Goal: Task Accomplishment & Management: Complete application form

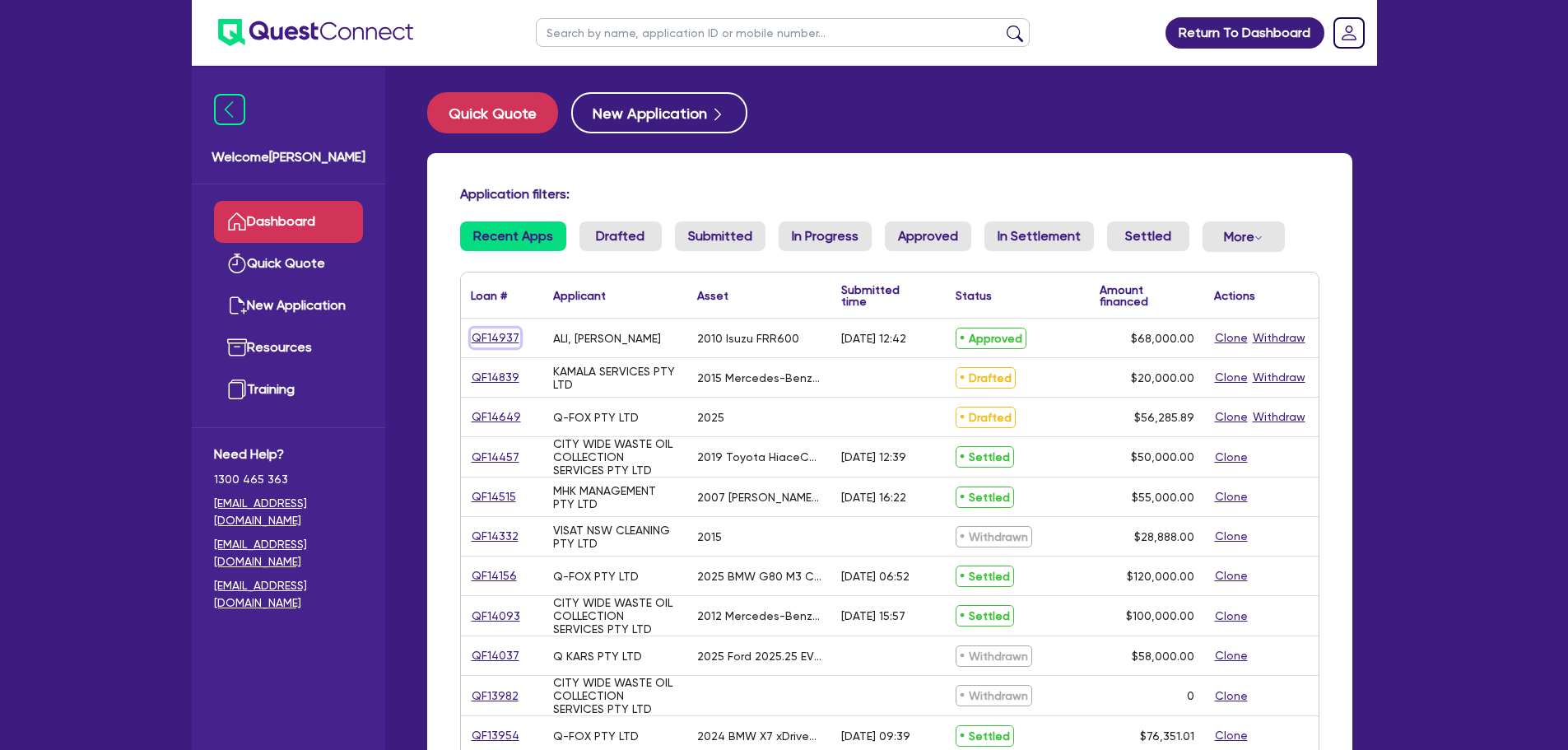
click at [487, 342] on link "QF14937" at bounding box center [495, 337] width 49 height 19
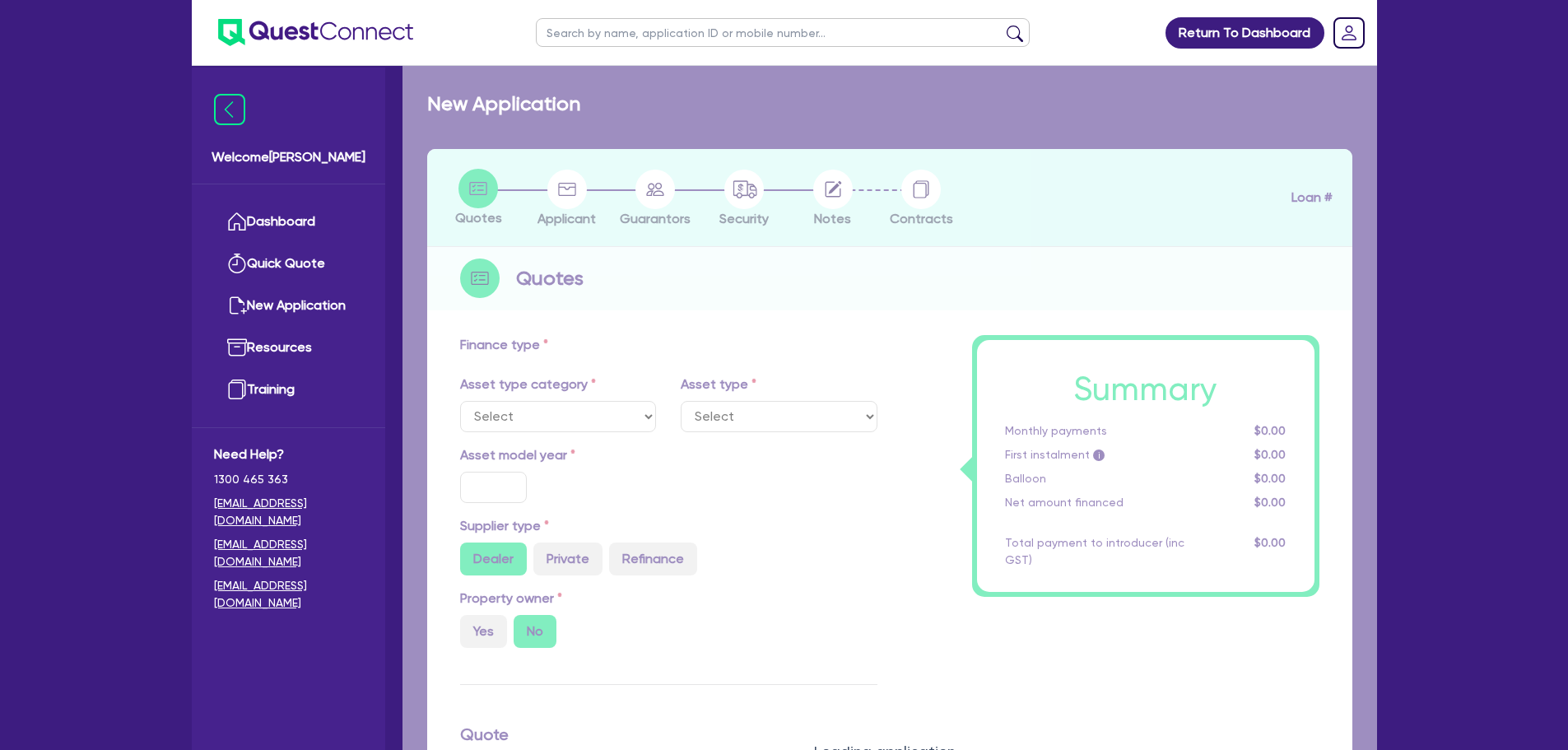
select select "PRIMARY_ASSETS"
type input "2010"
radio input "false"
radio input "true"
type input "88,000"
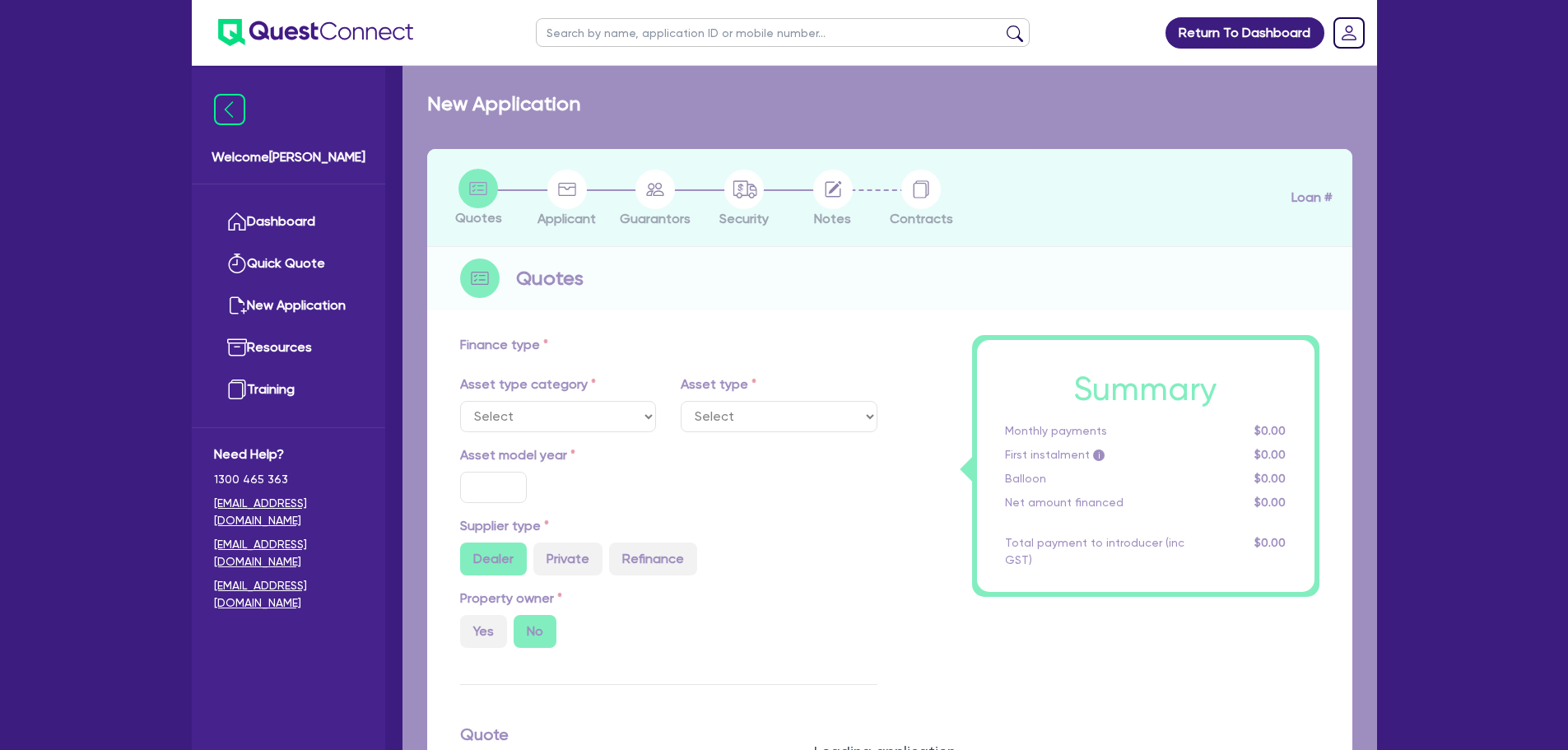
type input "20,000"
type input "2.20"
type input "1,500"
radio input "true"
type input "17.95"
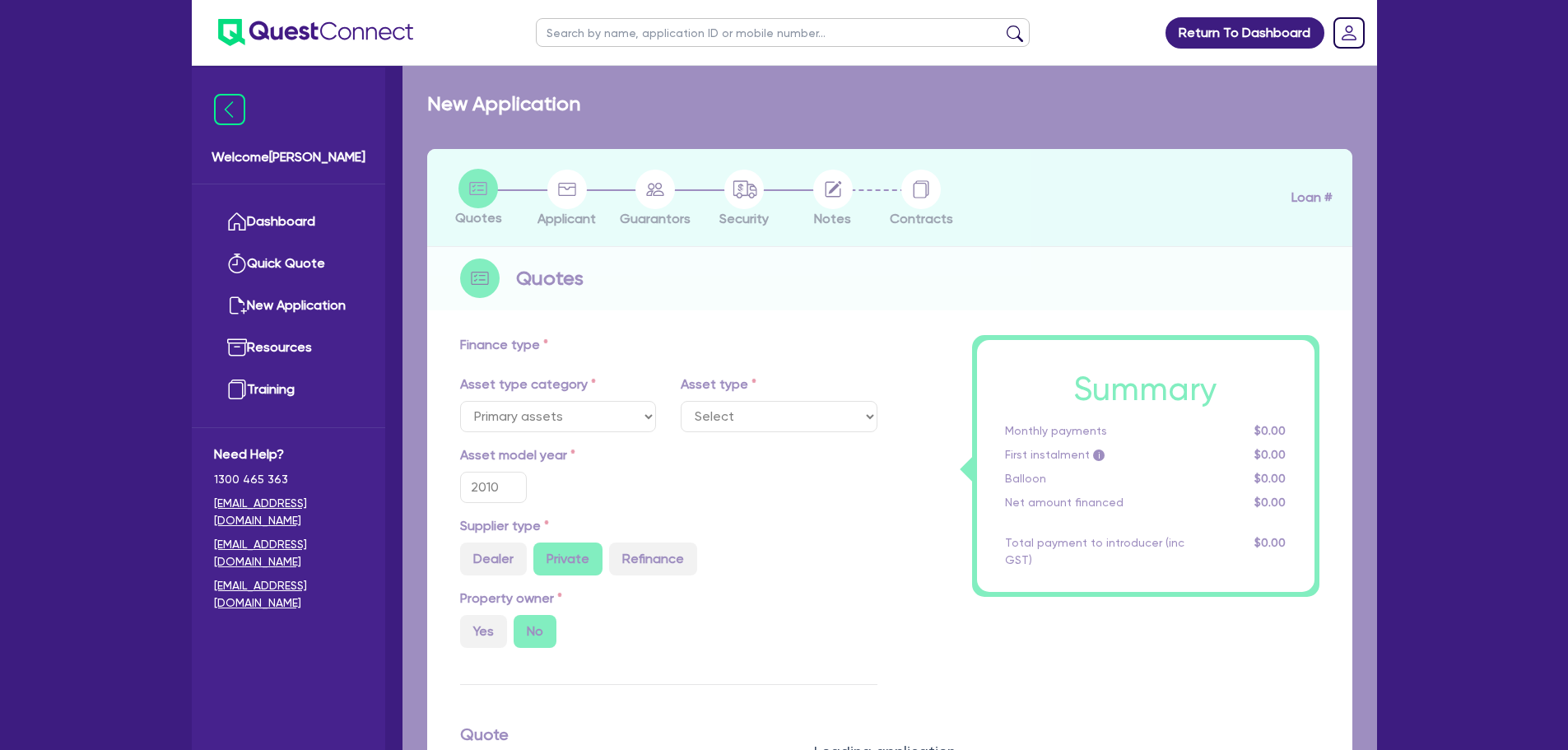
select select "HEAVY_TRUCKS"
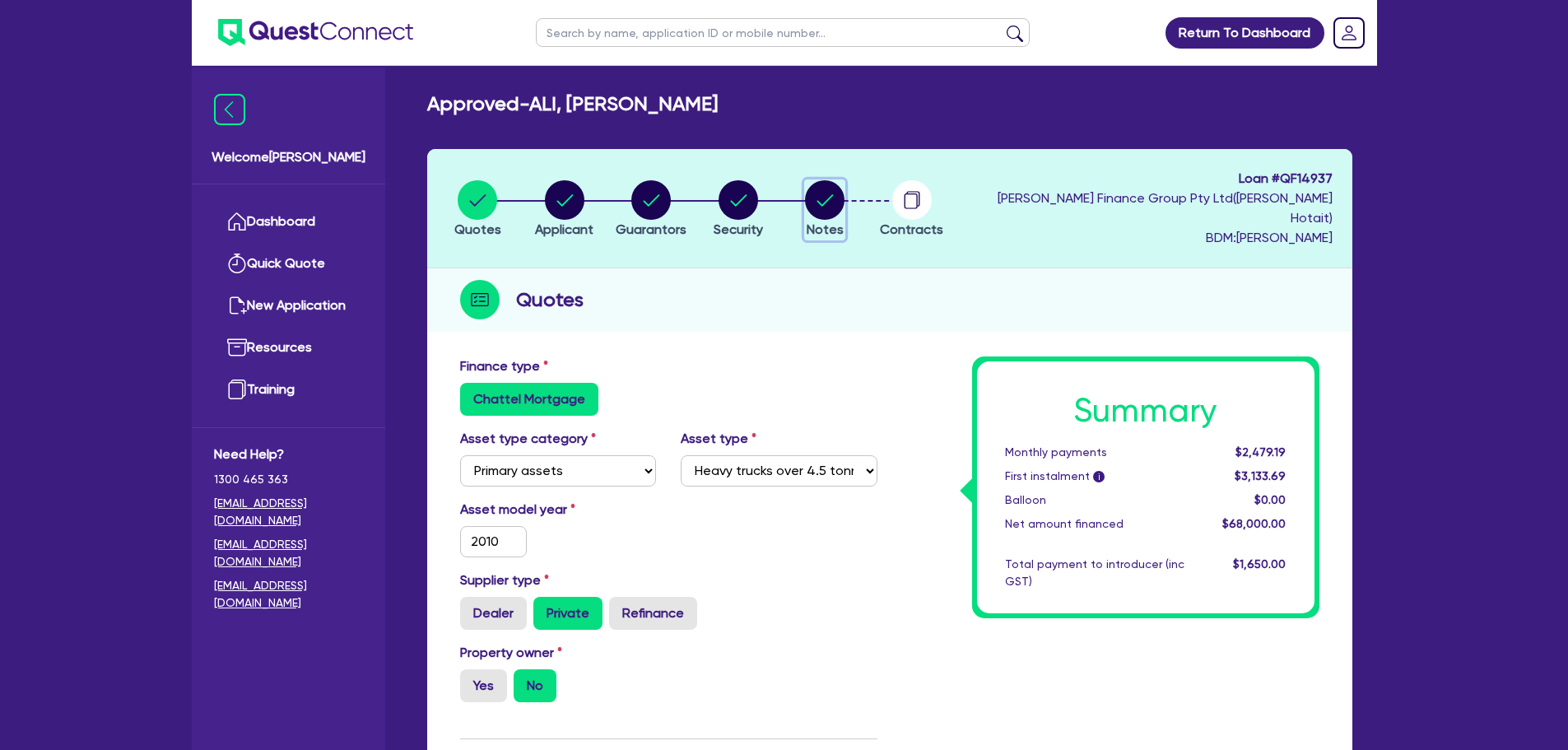
click at [818, 190] on circle "button" at bounding box center [825, 200] width 39 height 39
select select "Quest Finance - Platform Funding"
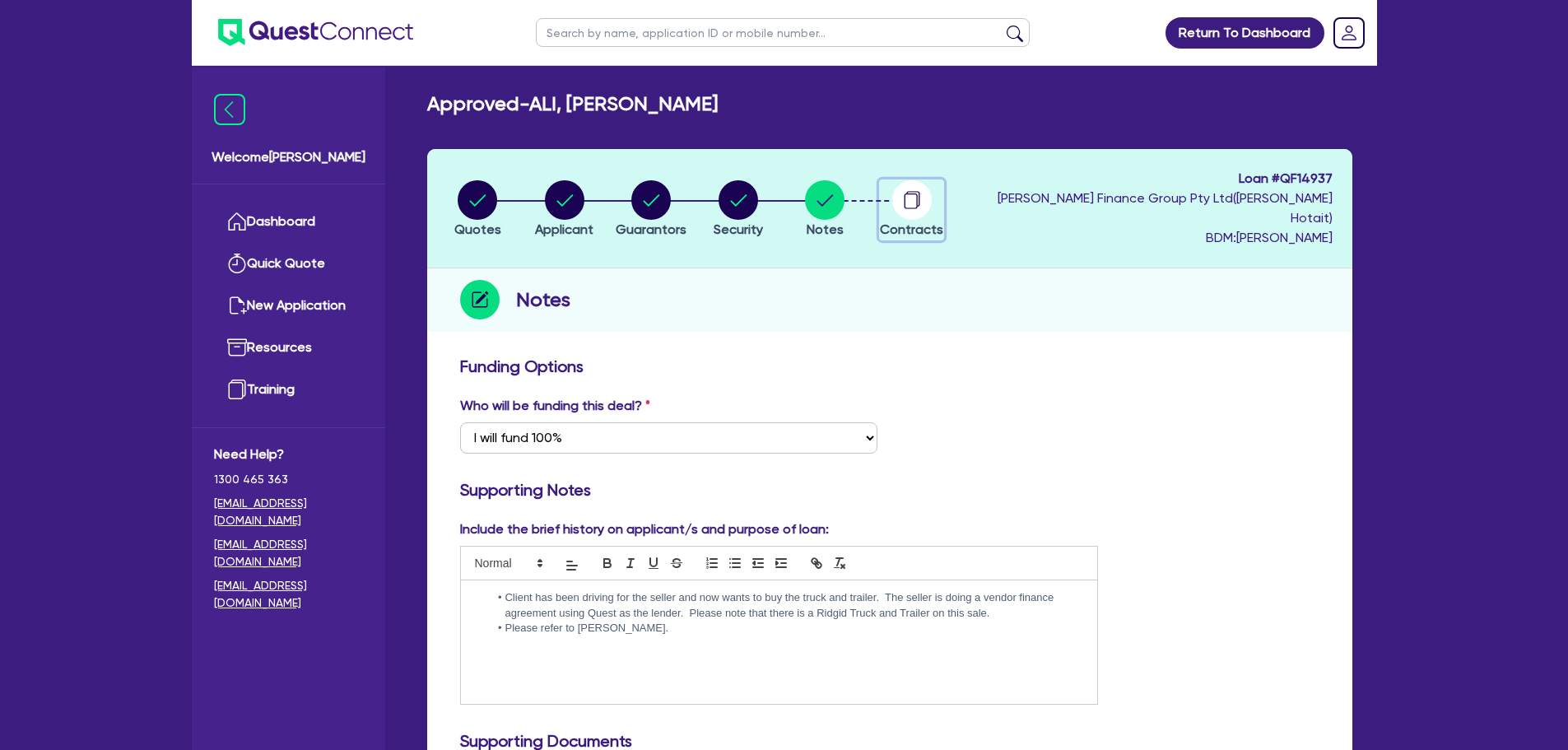
click at [913, 194] on circle "button" at bounding box center [912, 200] width 39 height 39
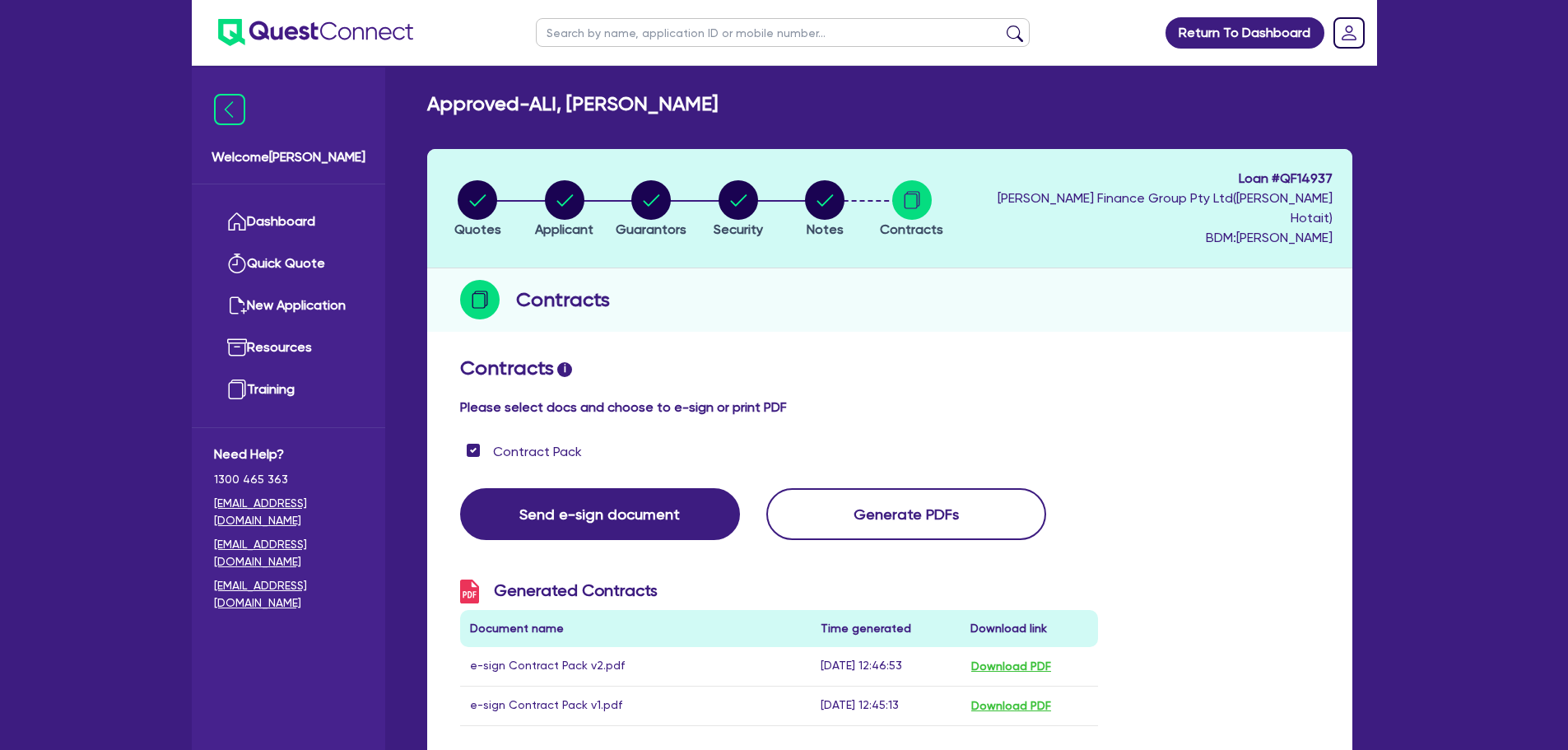
click at [294, 33] on img at bounding box center [316, 32] width 195 height 28
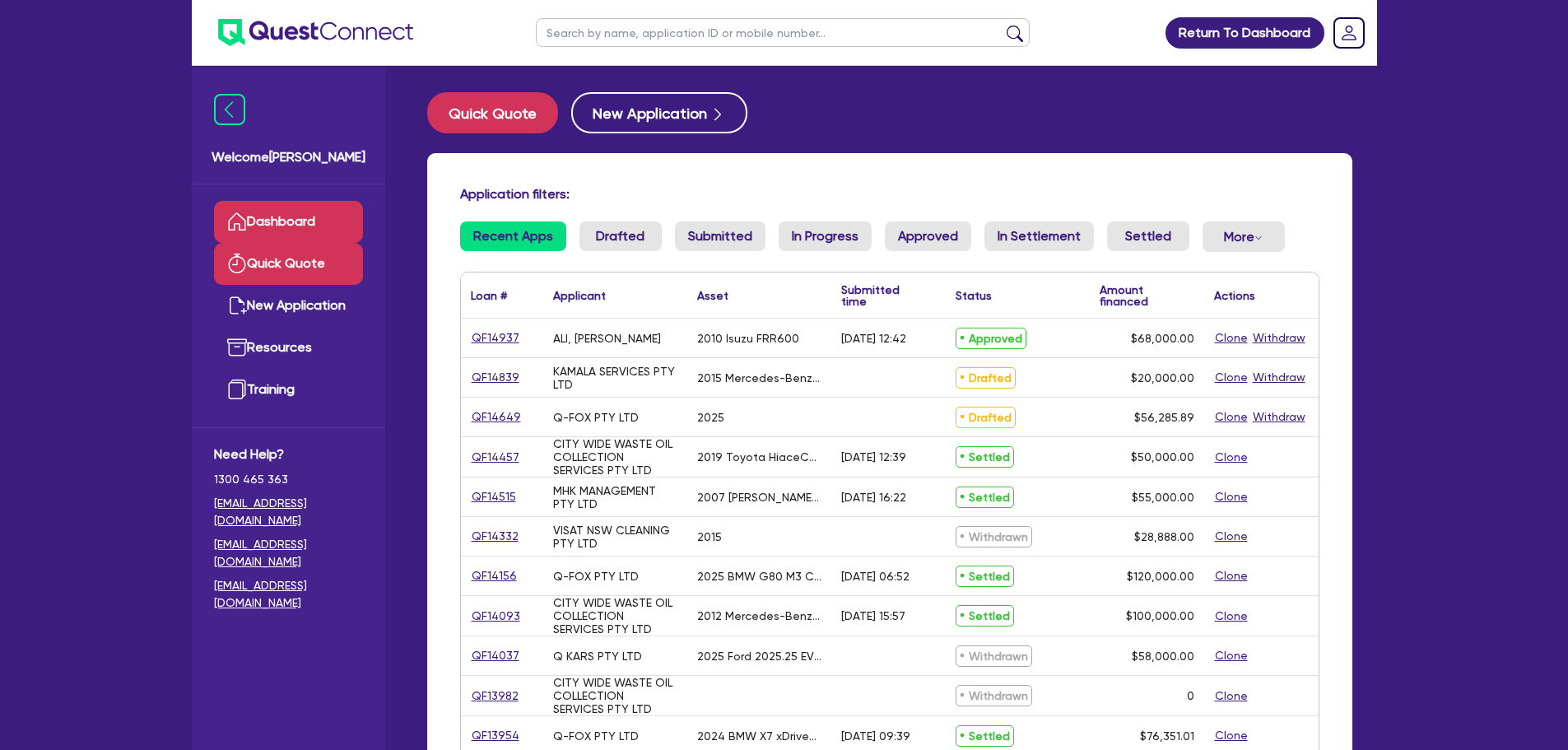
click at [317, 262] on link "Quick Quote" at bounding box center [289, 263] width 149 height 42
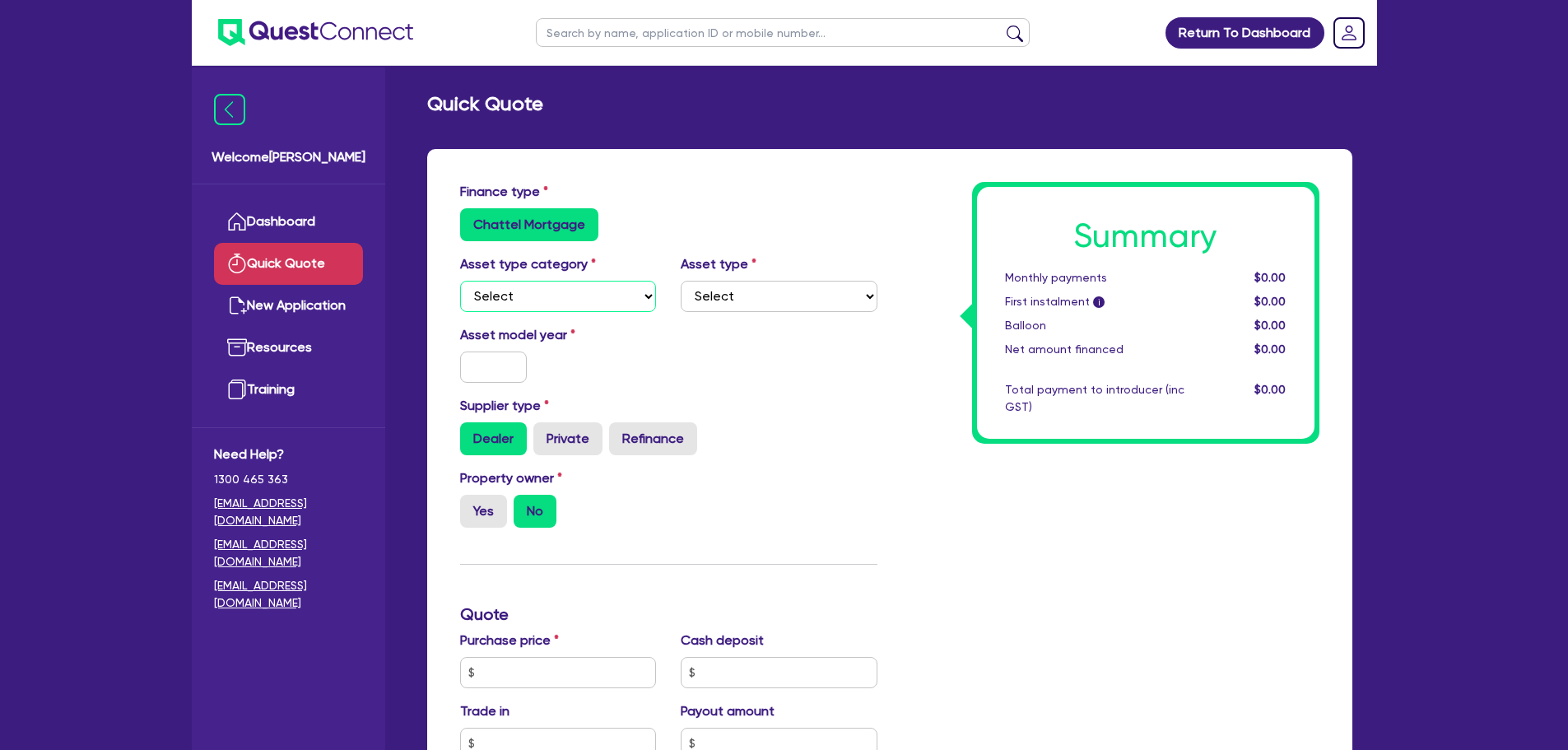
click at [616, 293] on select "Select Cars and light trucks Primary assets Secondary assets Tertiary assets" at bounding box center [558, 297] width 197 height 31
select select "CARS_AND_LIGHT_TRUCKS"
click at [460, 281] on select "Select Cars and light trucks Primary assets Secondary assets Tertiary assets" at bounding box center [558, 297] width 197 height 31
click at [779, 303] on select "Select Passenger vehicles Vans and utes Light trucks up to 4.5 tonne" at bounding box center [780, 297] width 197 height 31
select select "PASSENGER_VEHICLES"
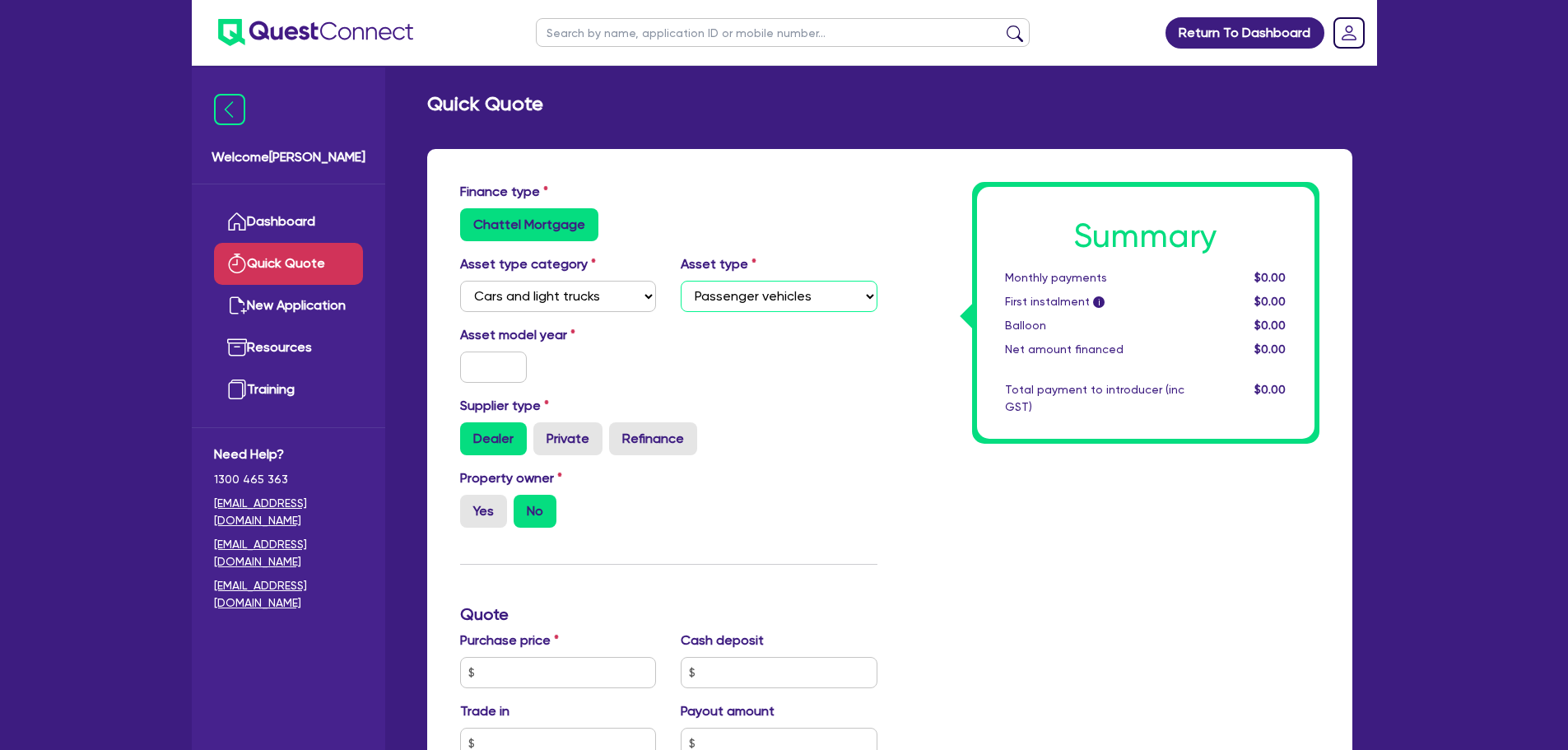
click at [681, 281] on select "Select Passenger vehicles Vans and utes Light trucks up to 4.5 tonne" at bounding box center [780, 297] width 197 height 31
click at [482, 372] on input "text" at bounding box center [494, 368] width 68 height 31
type input "2"
type input "2025"
click at [804, 447] on div "Dealer Private Refinance" at bounding box center [668, 438] width 418 height 32
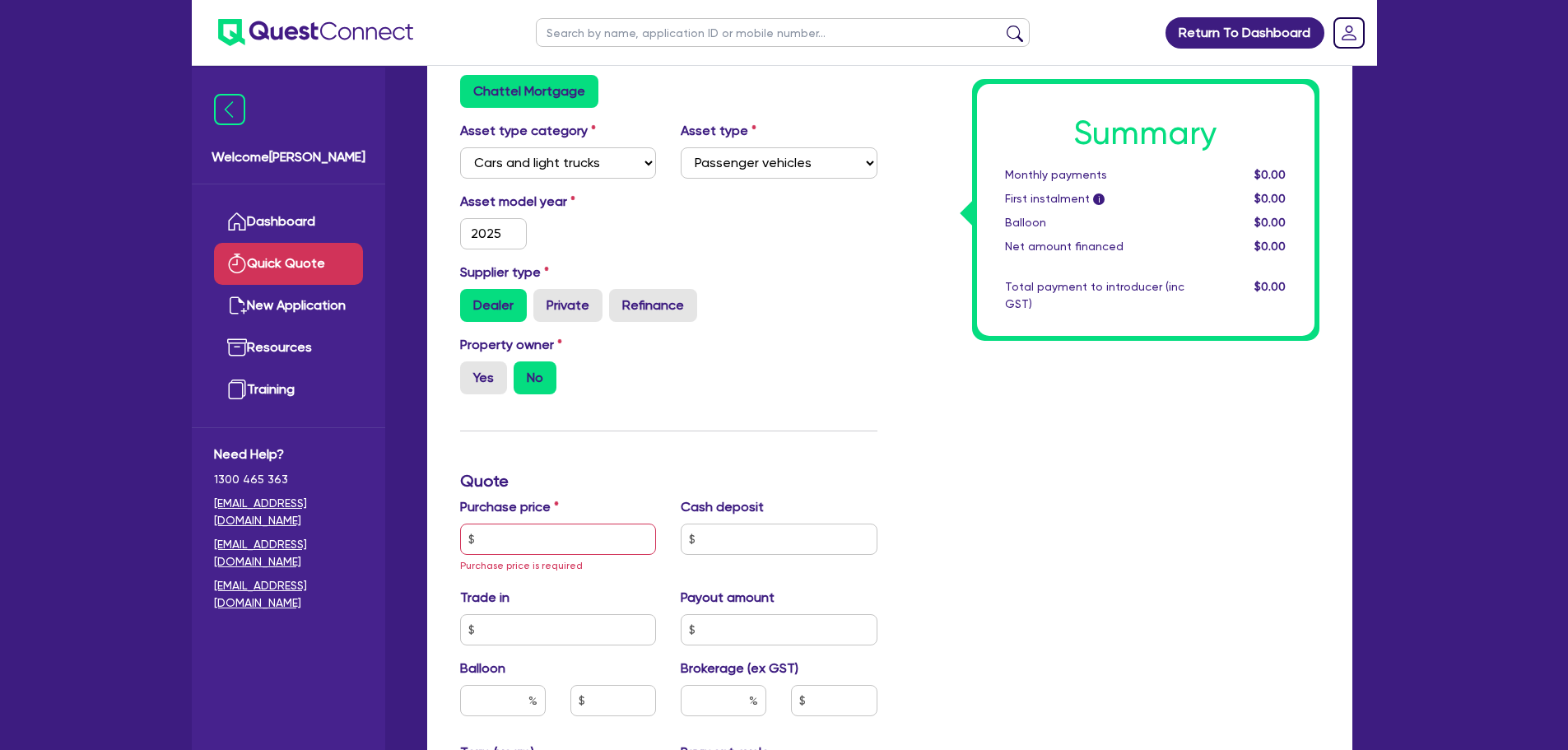
scroll to position [164, 0]
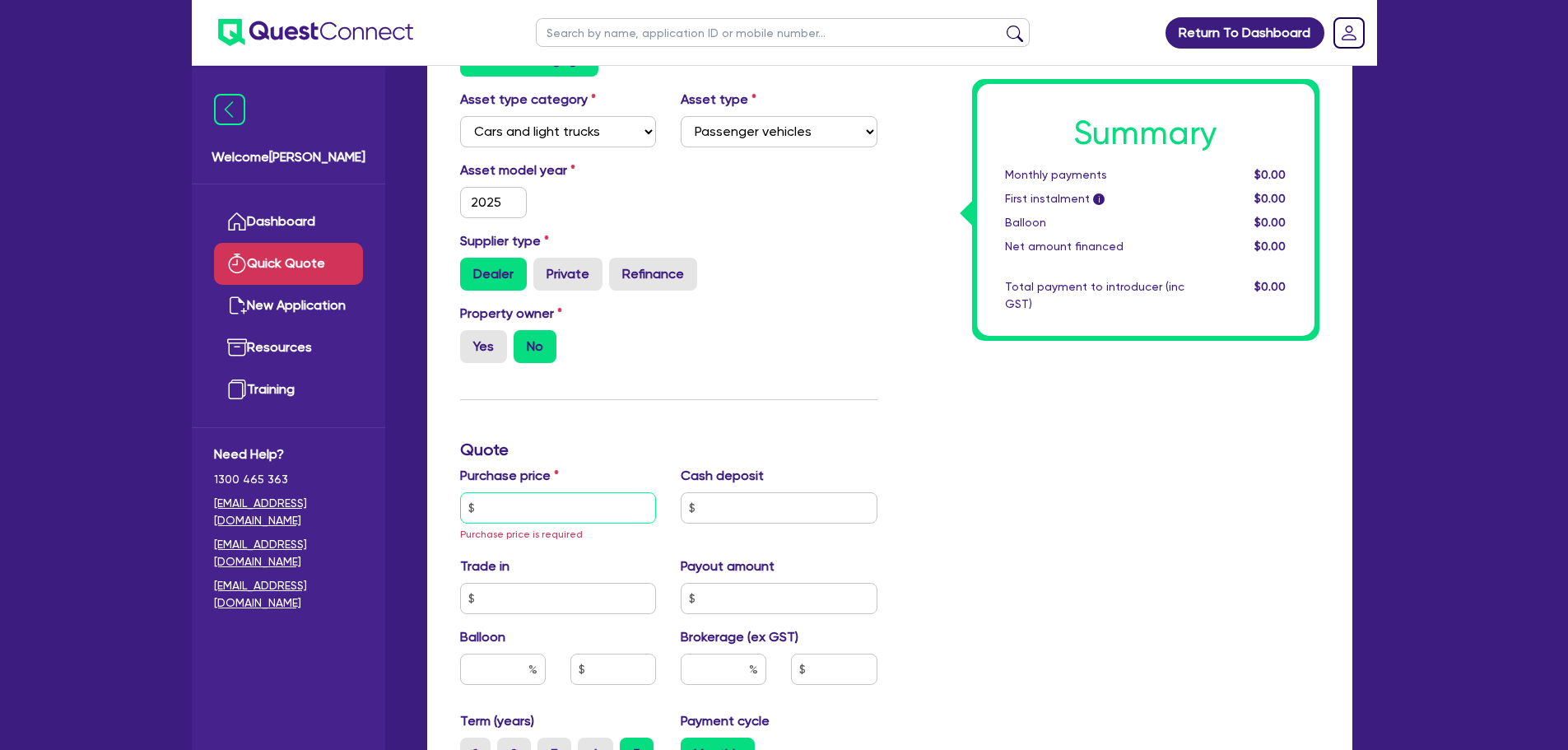
click at [588, 507] on input "text" at bounding box center [558, 508] width 197 height 31
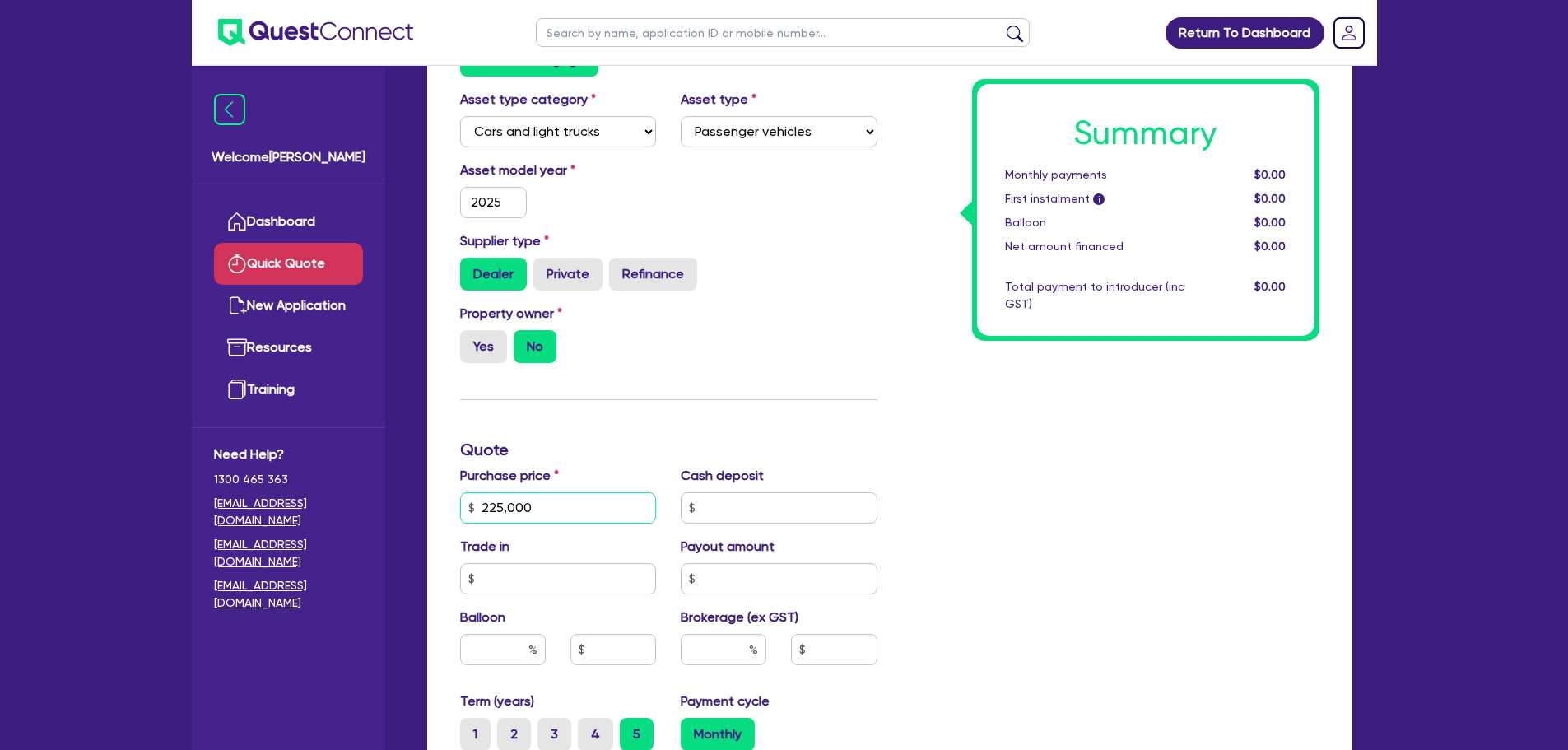
type input "225,000"
type input "117,000"
click at [933, 471] on div "Summary Monthly payments $0.00 First instalment i $0.00 Balloon $0.00 Net amoun…" at bounding box center [1111, 507] width 442 height 980
click at [504, 646] on input "text" at bounding box center [502, 650] width 86 height 31
type input "40"
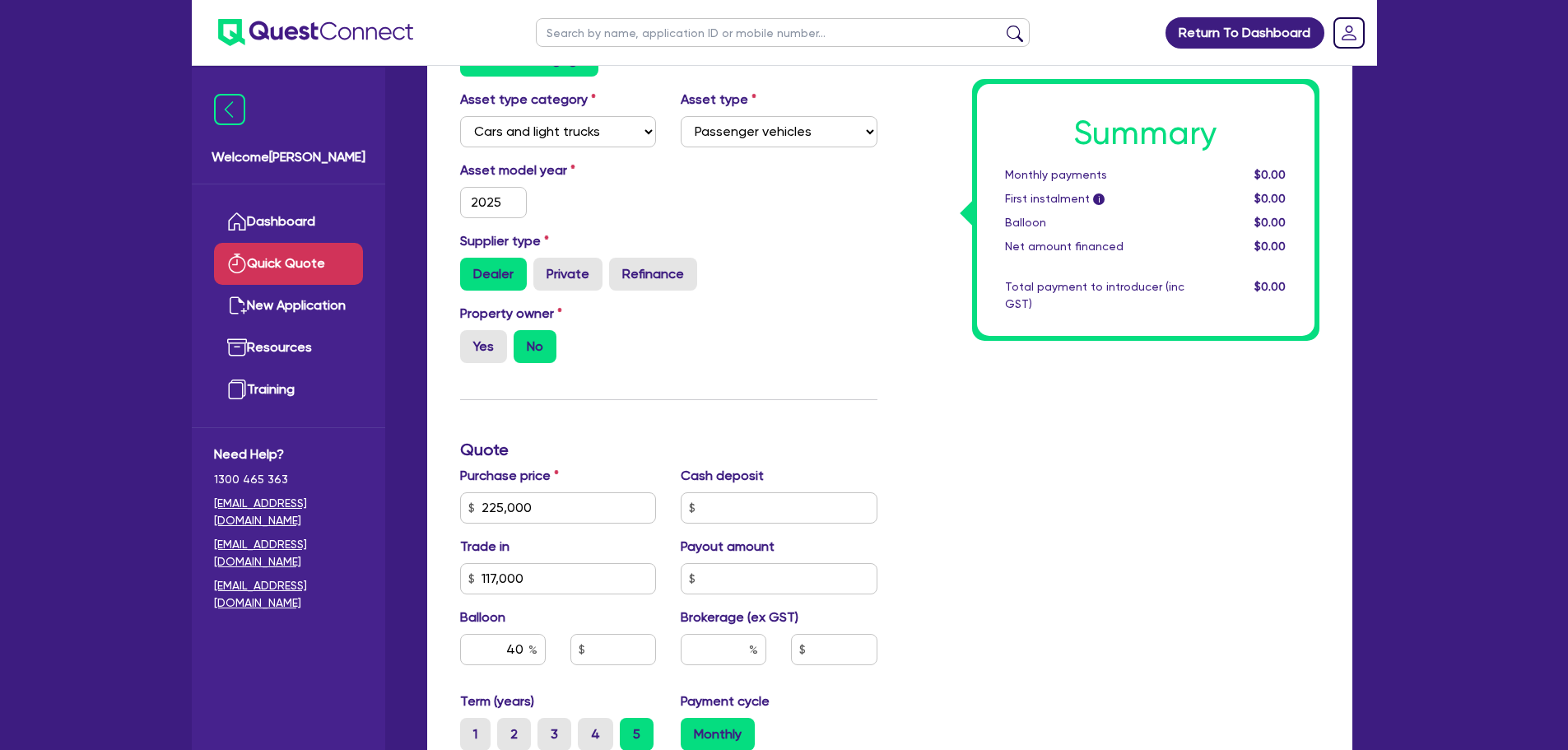
click at [1029, 471] on div "Summary Monthly payments $0.00 First instalment i $0.00 Balloon $0.00 Net amoun…" at bounding box center [1111, 507] width 442 height 980
click at [727, 645] on input "text" at bounding box center [724, 650] width 86 height 31
type input "4"
click at [910, 564] on div "Summary Monthly payments $0.00 First instalment i $0.00 Balloon $0.00 Net amoun…" at bounding box center [1111, 507] width 442 height 980
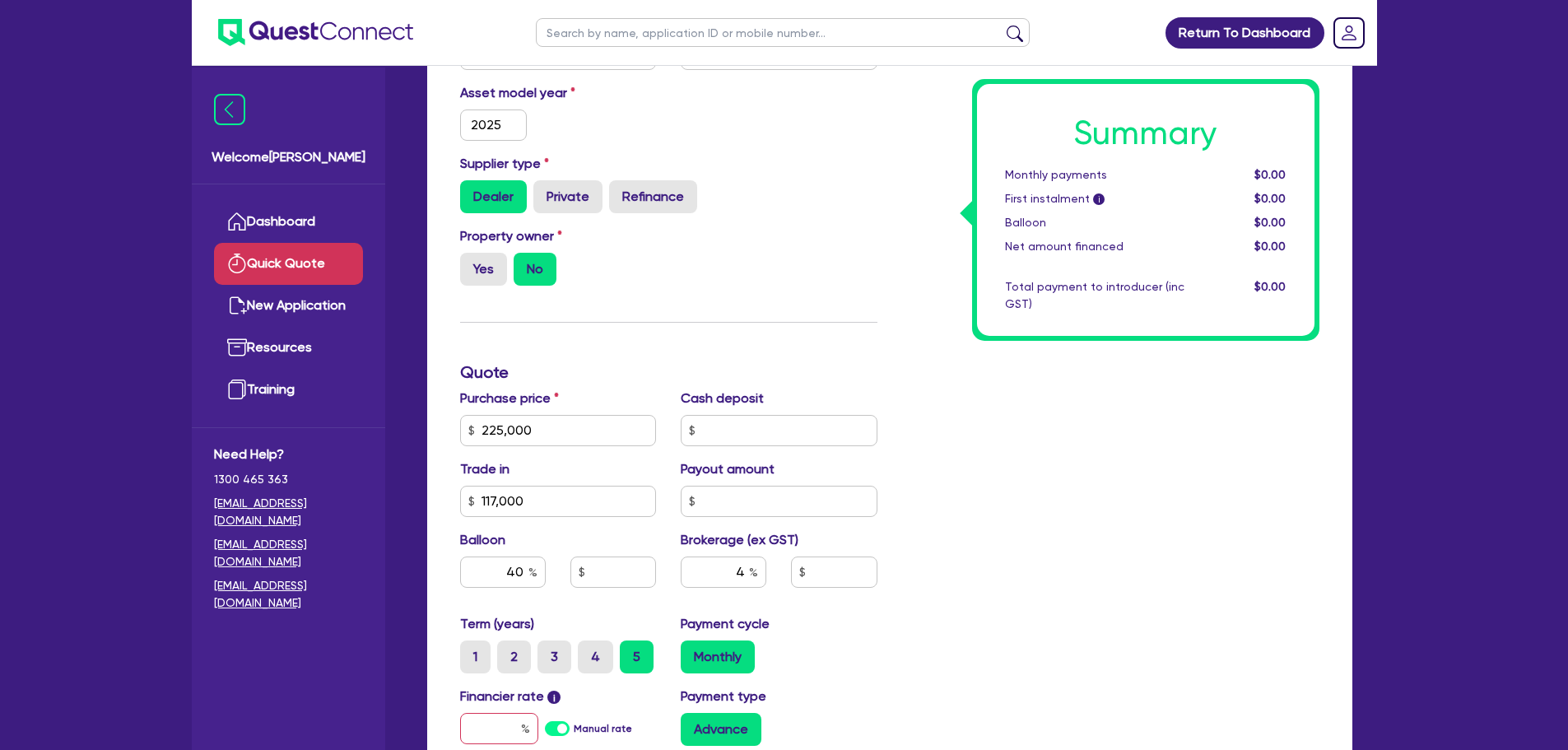
scroll to position [329, 0]
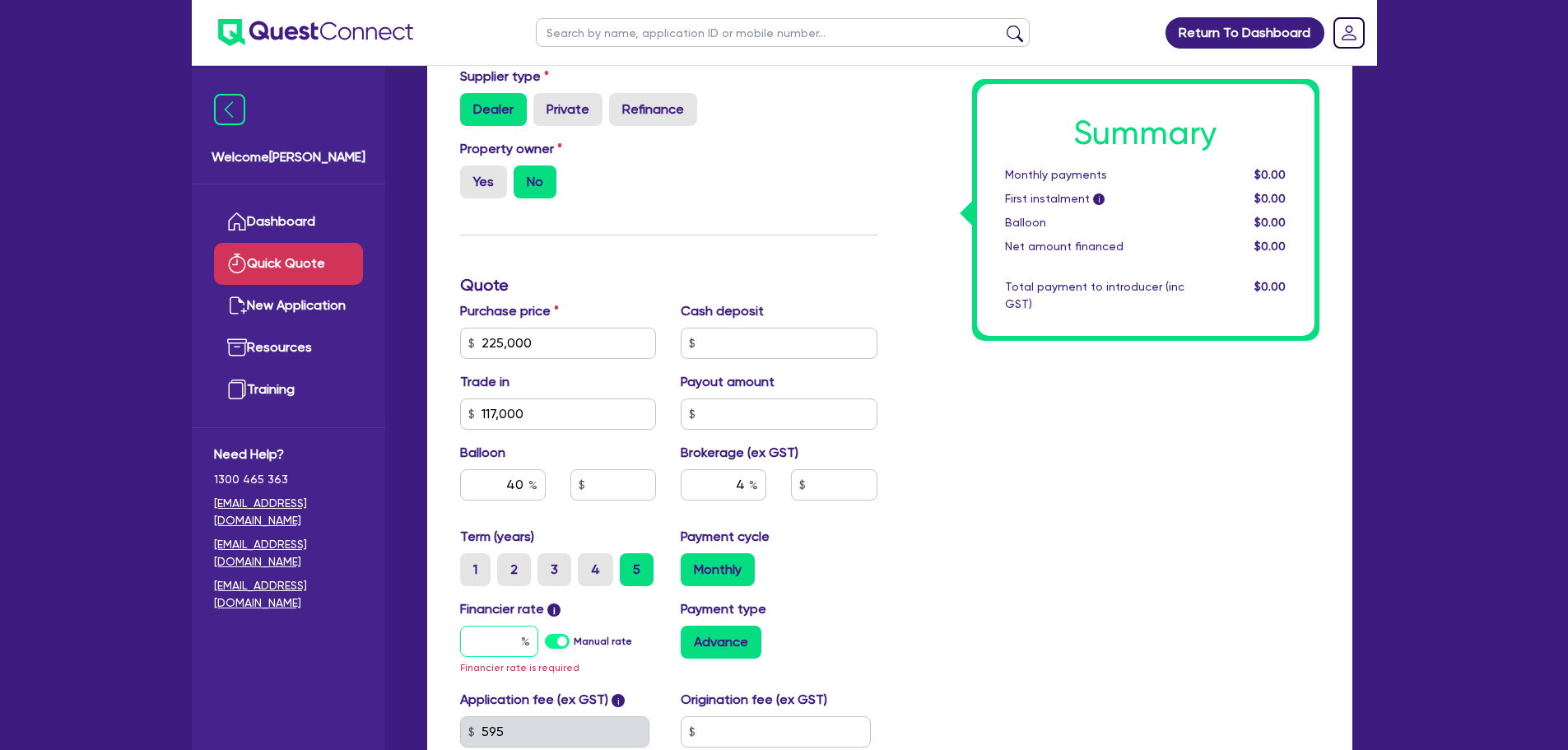
click at [491, 645] on input "text" at bounding box center [499, 641] width 79 height 31
type input "1"
type input "90,000"
type input "4,320"
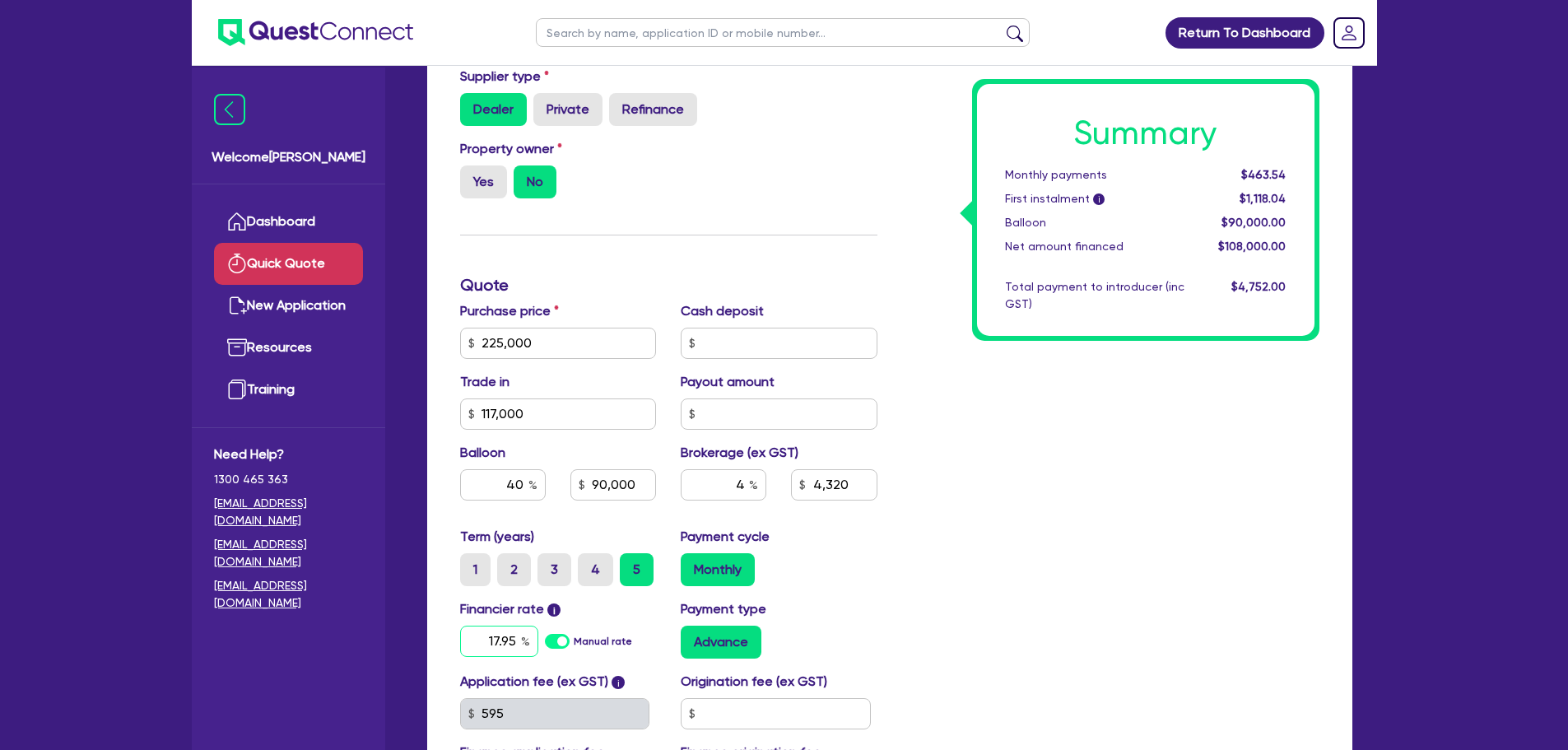
type input "17.95"
type input "90,000"
type input "4,320"
click at [940, 560] on div "Summary Monthly payments $463.54 First instalment i $1,118.04 Balloon $90,000.0…" at bounding box center [1111, 333] width 442 height 962
type input "90,000"
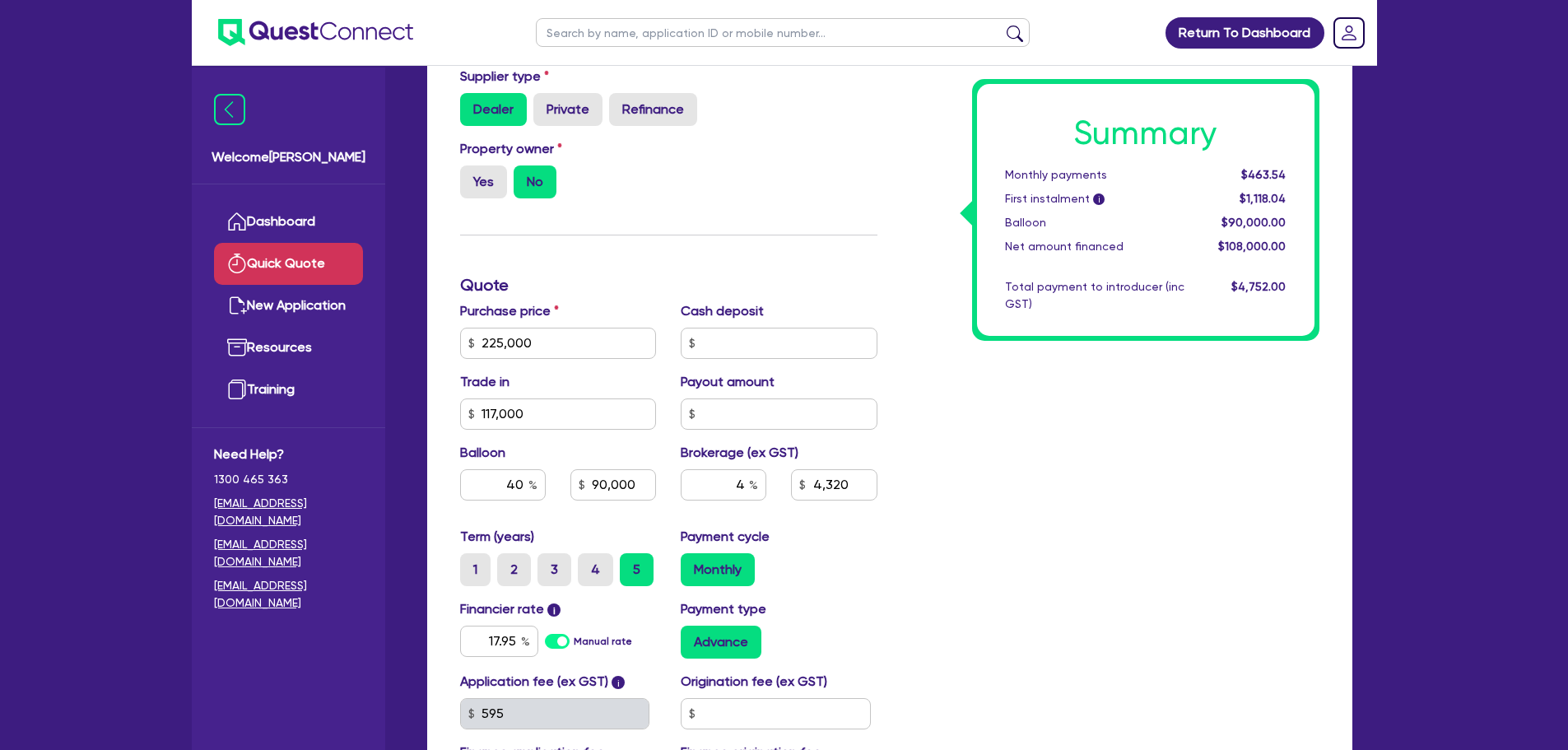
type input "4,320"
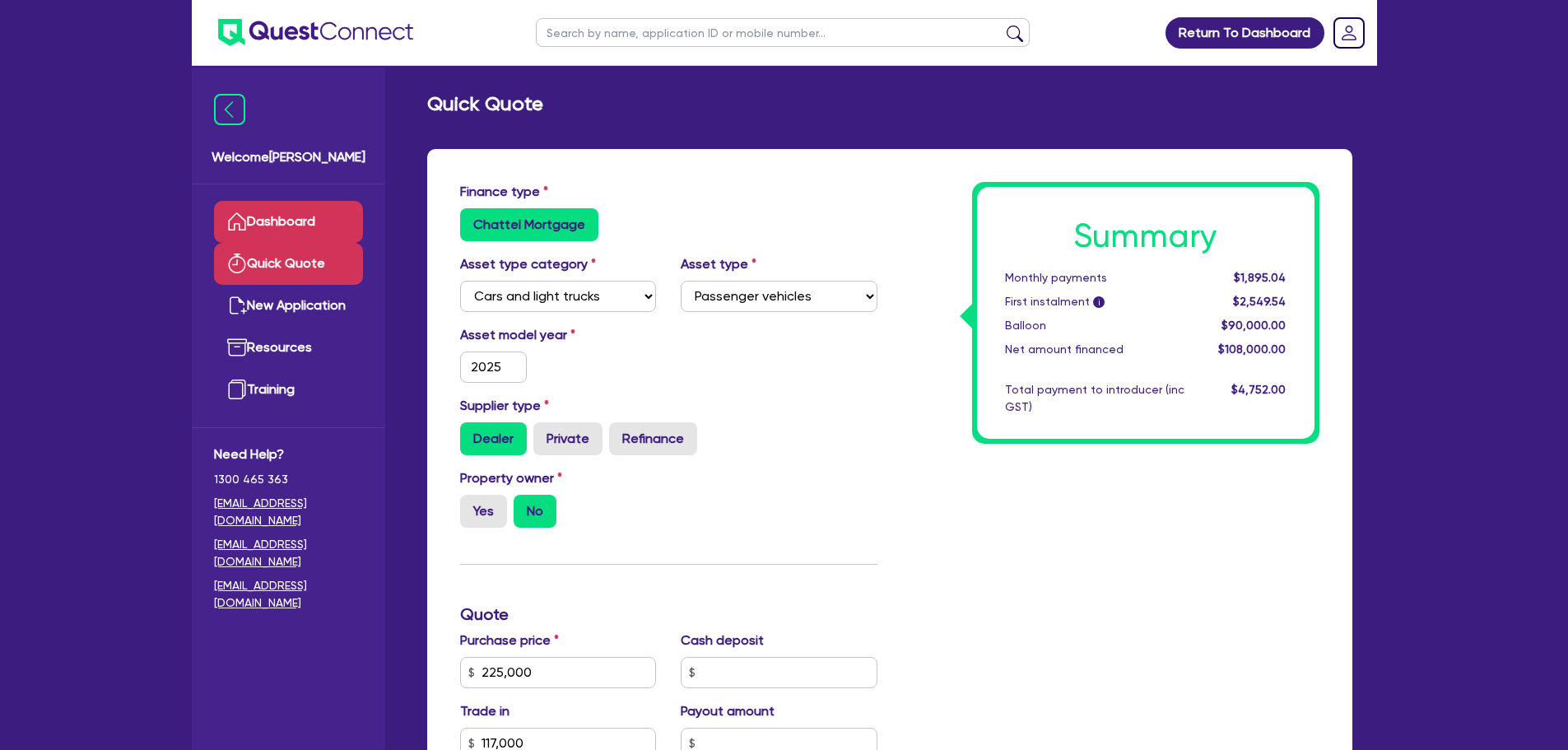
click at [281, 225] on link "Dashboard" at bounding box center [289, 221] width 149 height 42
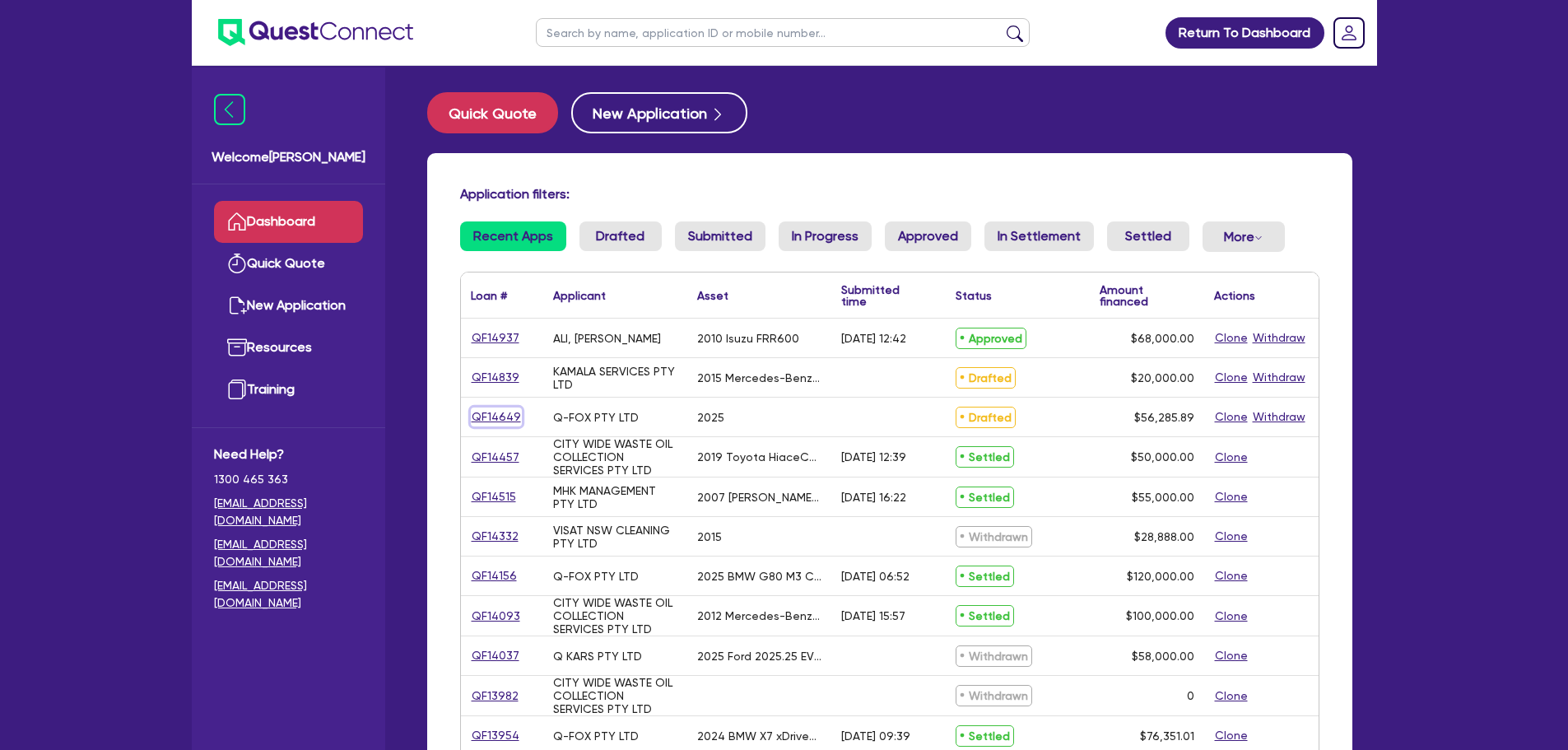
click at [497, 420] on link "QF14649" at bounding box center [496, 417] width 51 height 19
select select "CARS_AND_LIGHT_TRUCKS"
select select "PASSENGER_VEHICLES"
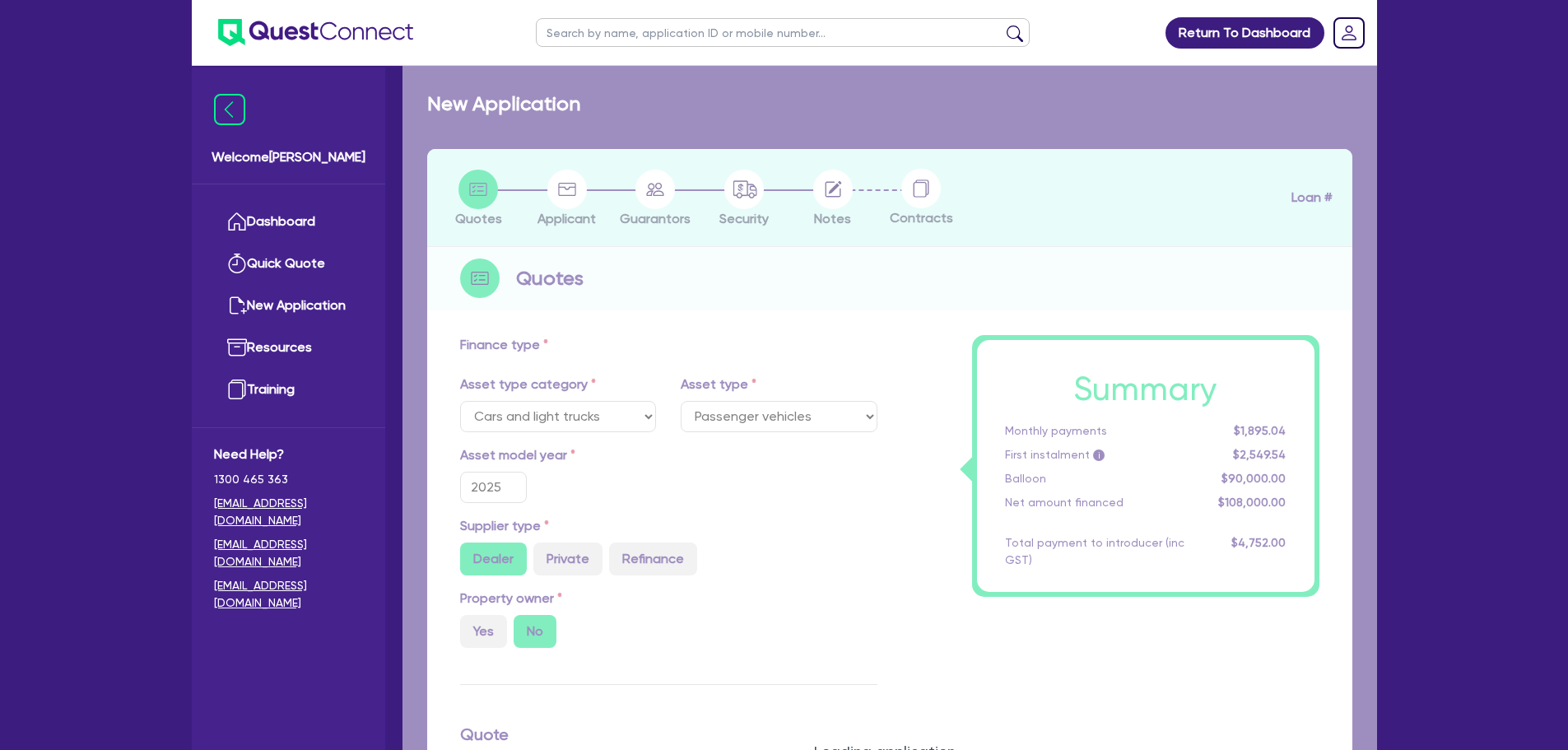
radio input "false"
radio input "true"
type input "56,285.89"
type input "50"
type input "28,142.95"
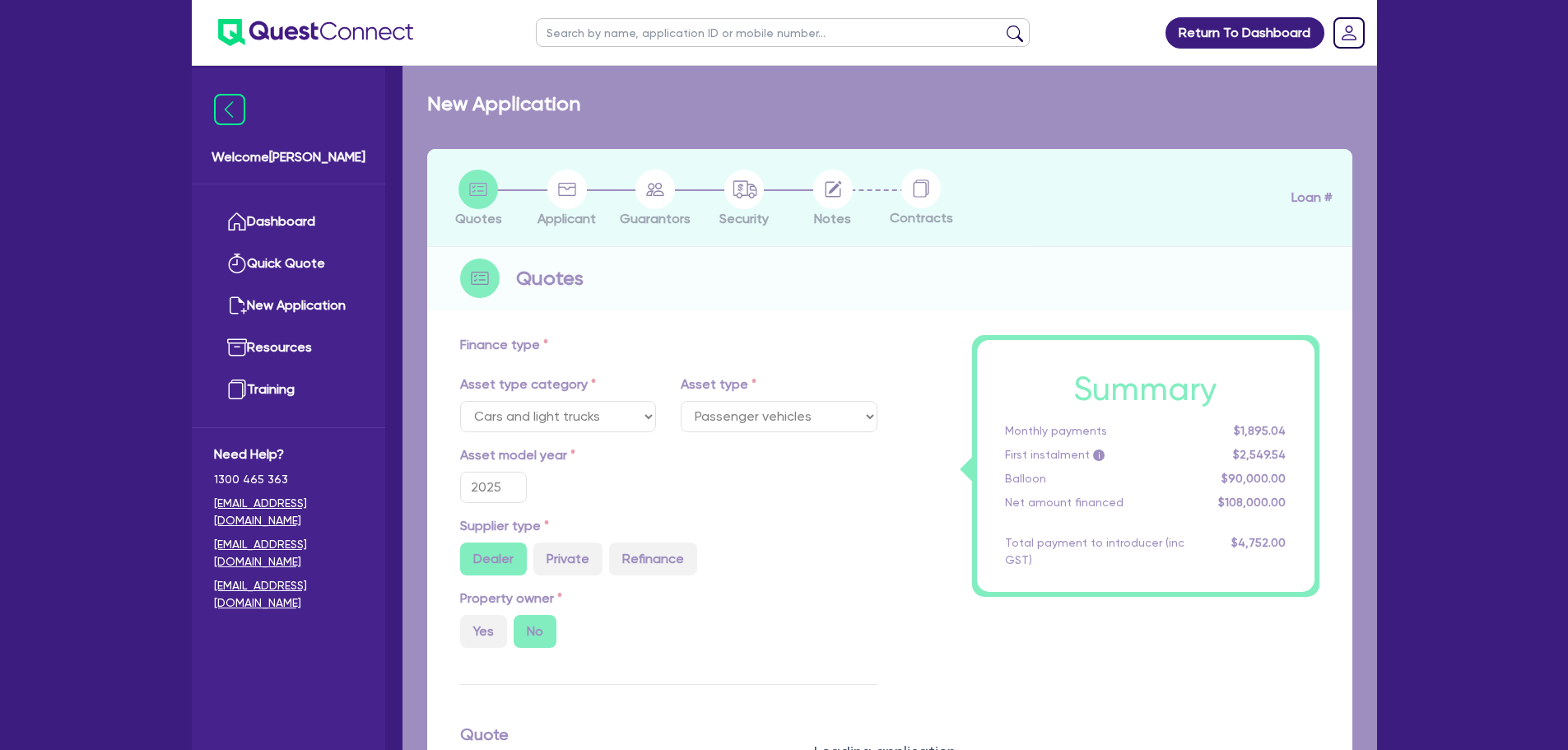
type input "2,251.44"
type input "14.95"
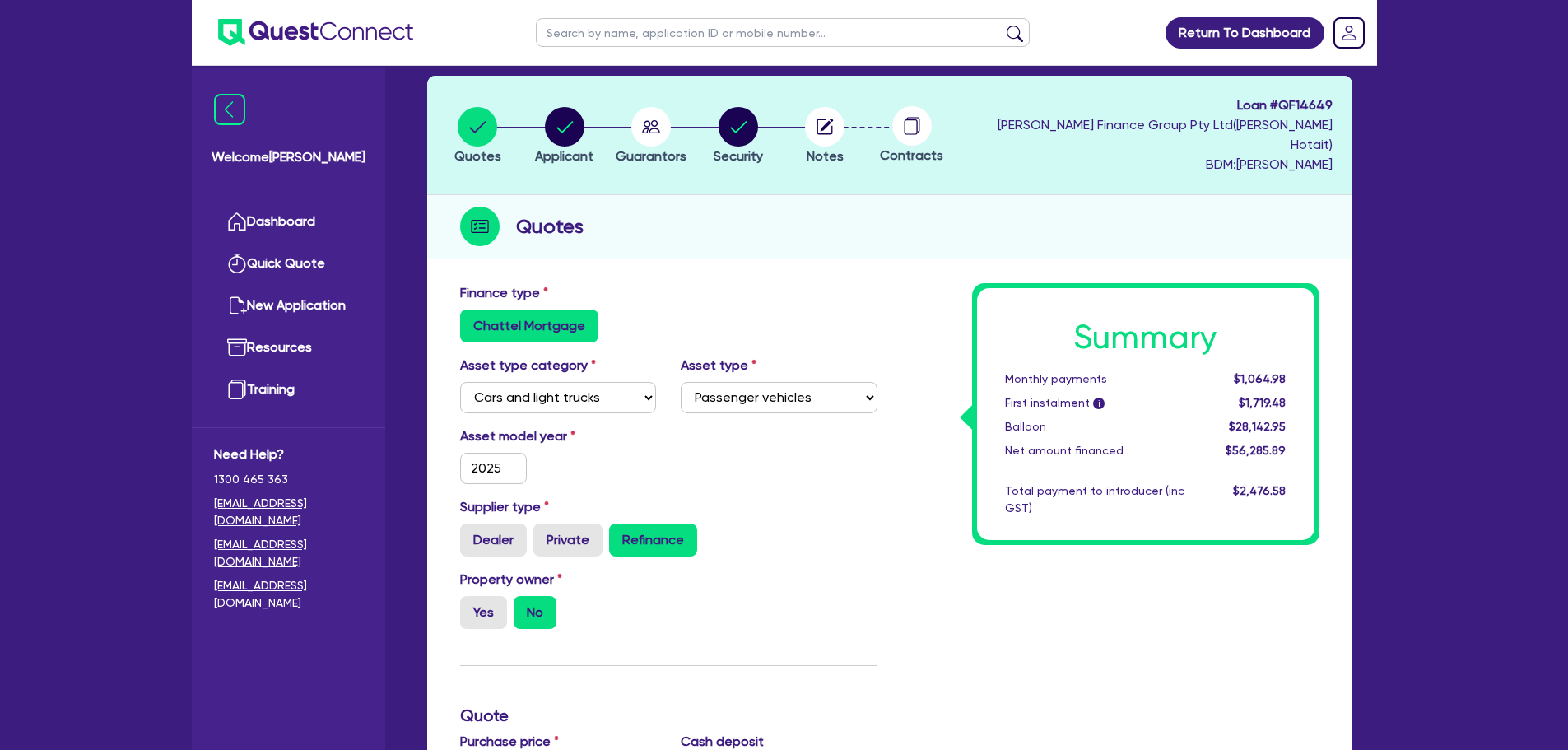
scroll to position [247, 0]
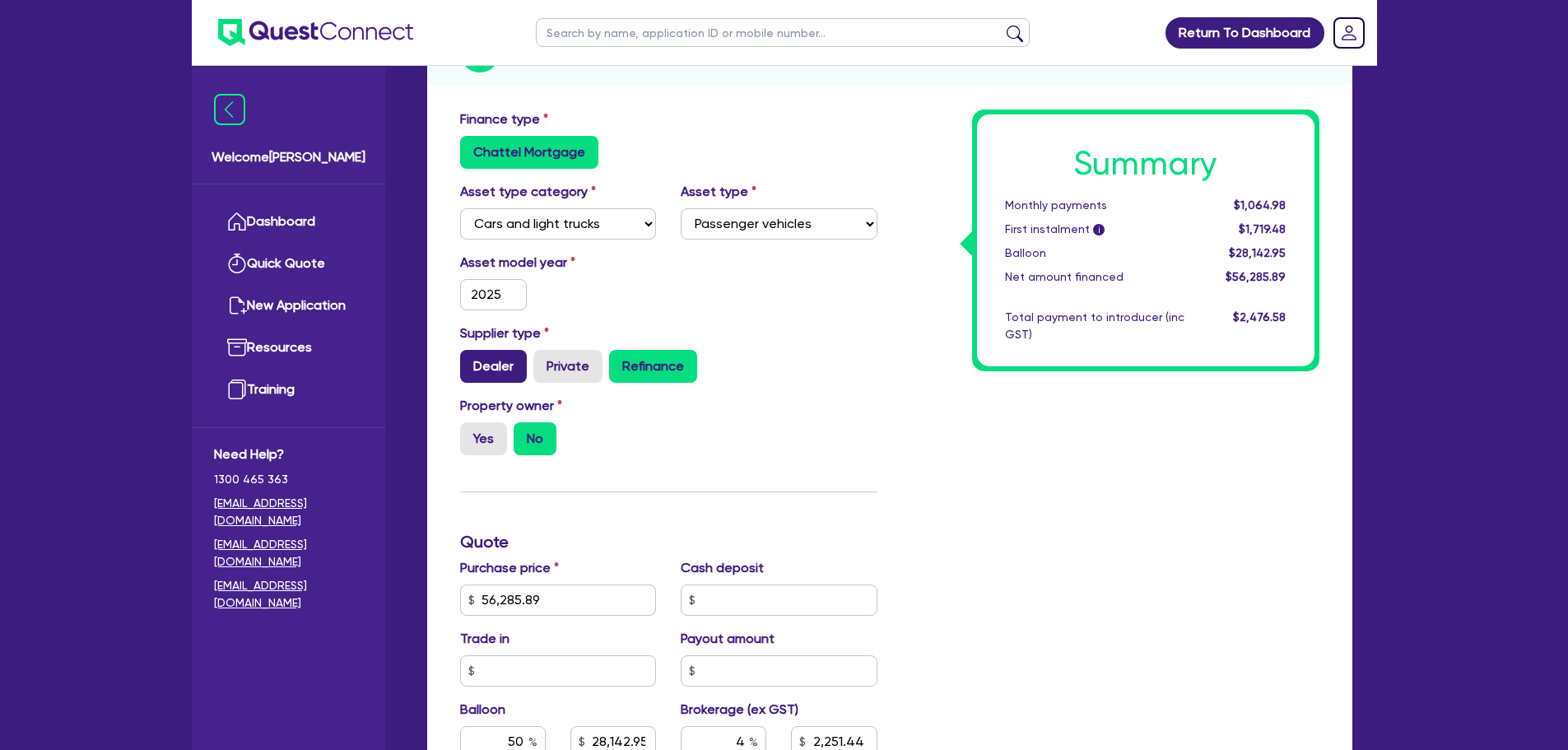
click at [484, 350] on label "Dealer" at bounding box center [494, 366] width 67 height 32
click at [471, 350] on input "Dealer" at bounding box center [465, 355] width 11 height 11
radio input "true"
type input "56,285.89"
type input "28,142.95"
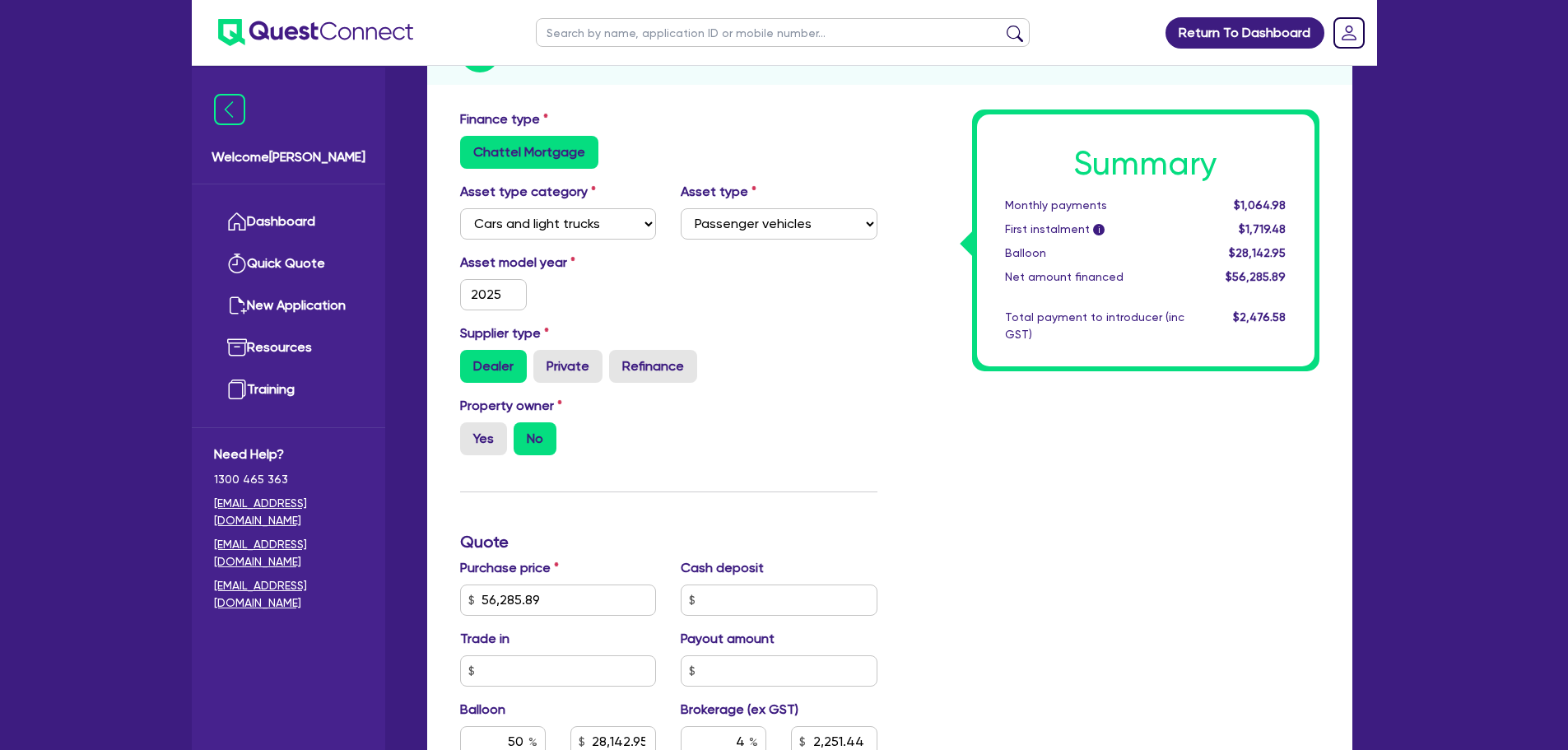
type input "2,251.44"
type input "56,285.89"
type input "28,142.95"
type input "2,251.44"
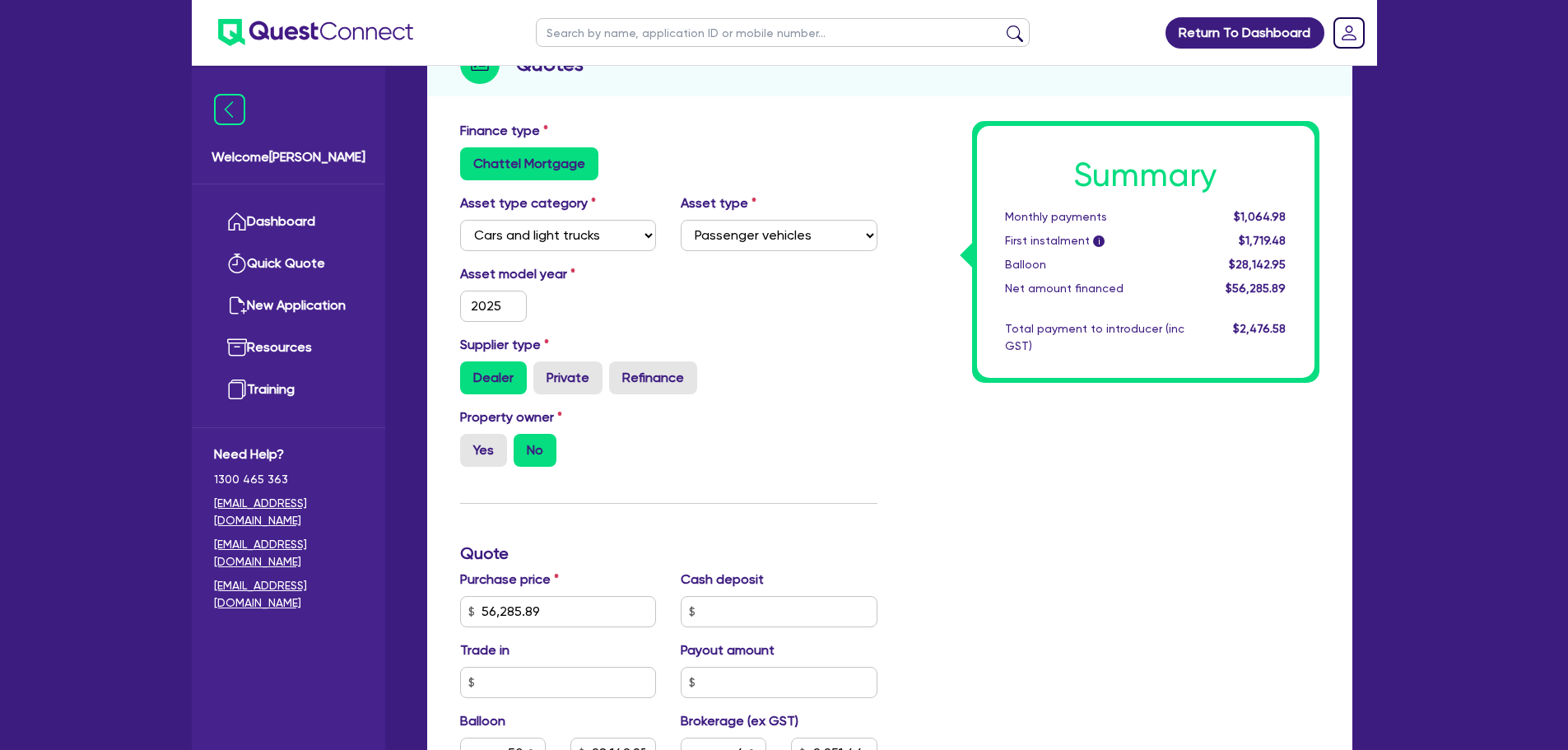
scroll to position [412, 0]
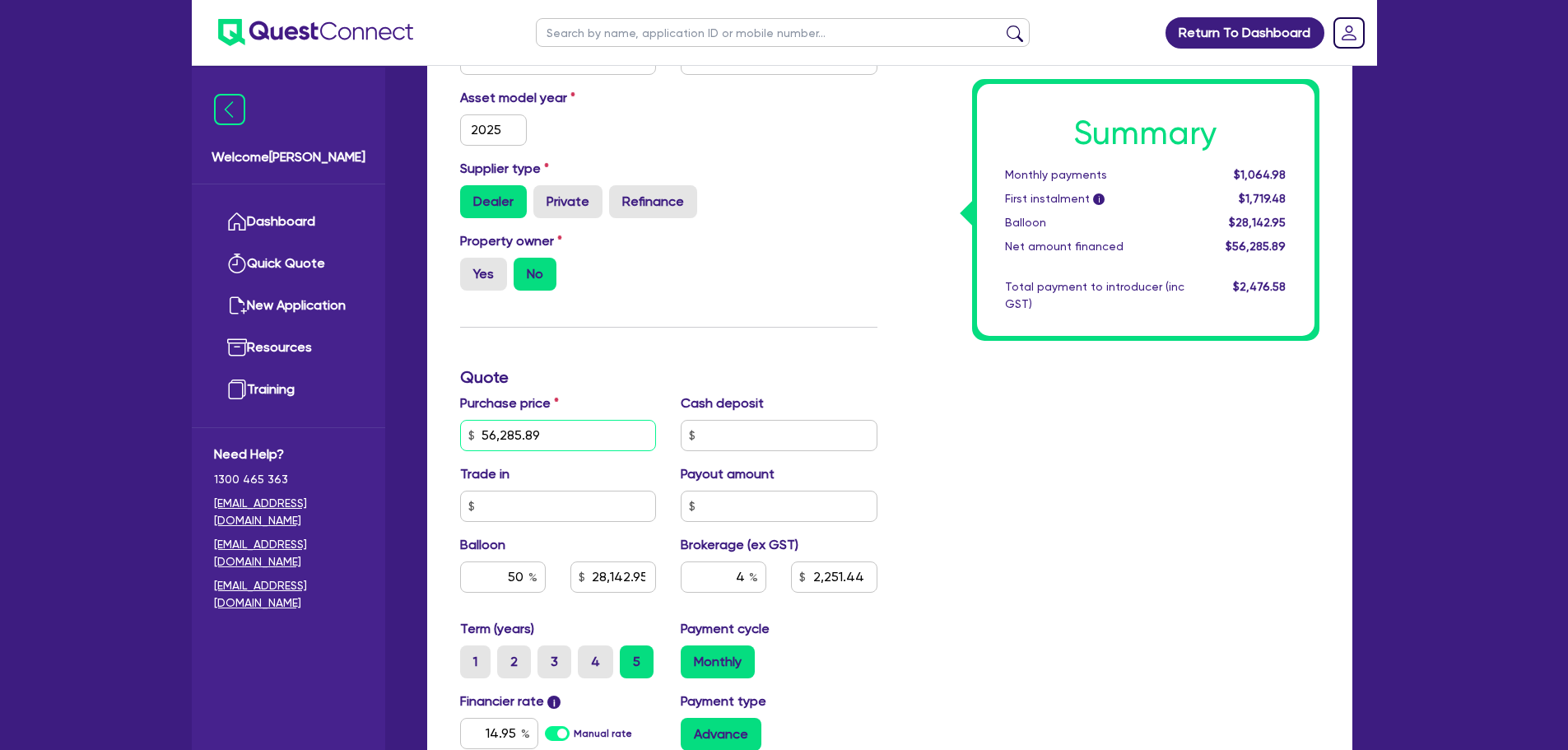
drag, startPoint x: 573, startPoint y: 423, endPoint x: 836, endPoint y: 417, distance: 263.1
click at [393, 418] on div "Welcome [PERSON_NAME] Quick Quote New Application Resources Training Need Help?…" at bounding box center [784, 339] width 1186 height 1503
type input "225,000"
type input "28,142.95"
type input "2,251.44"
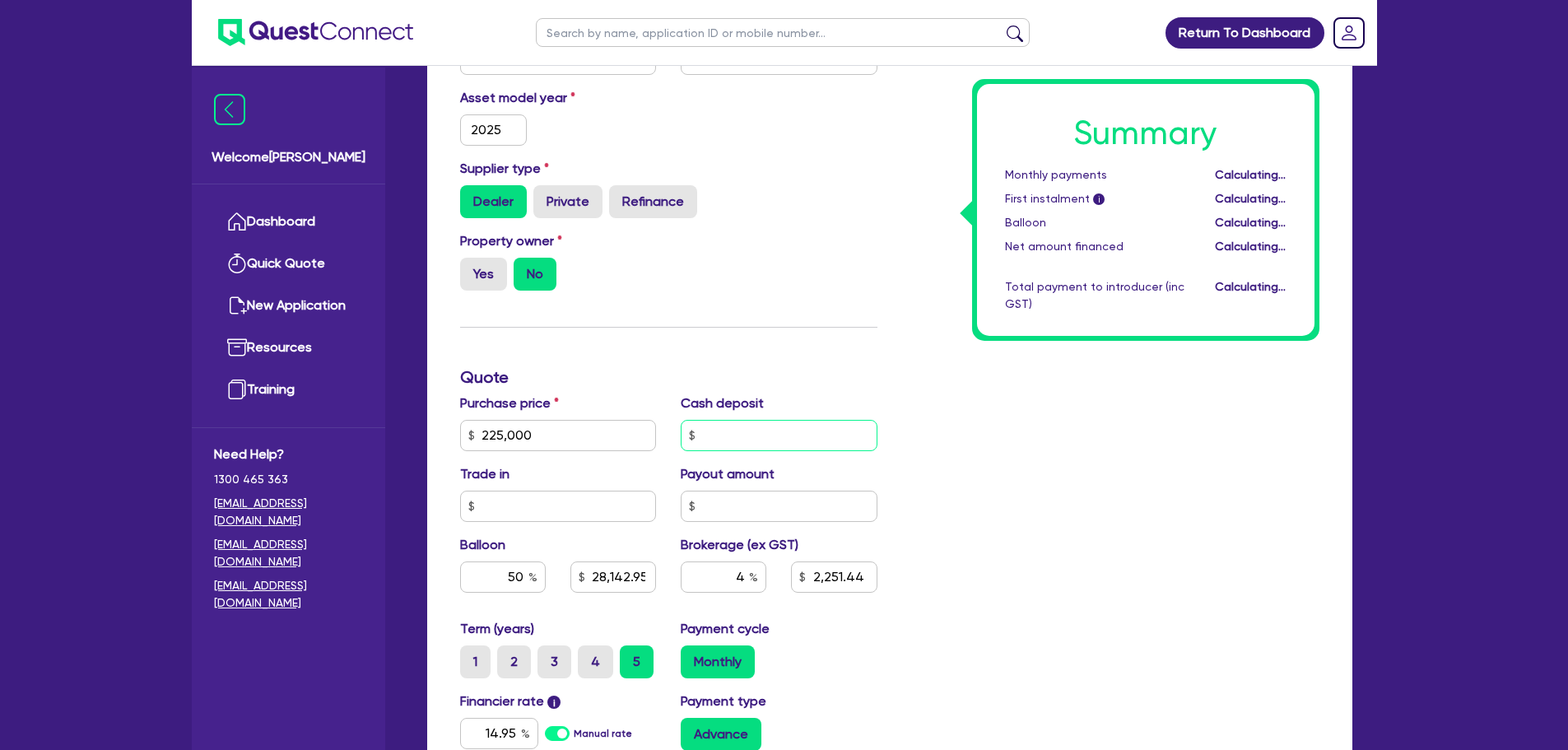
type input "112,500"
type input "9,000"
type input "112,500"
type input "9,000"
type input "112,500"
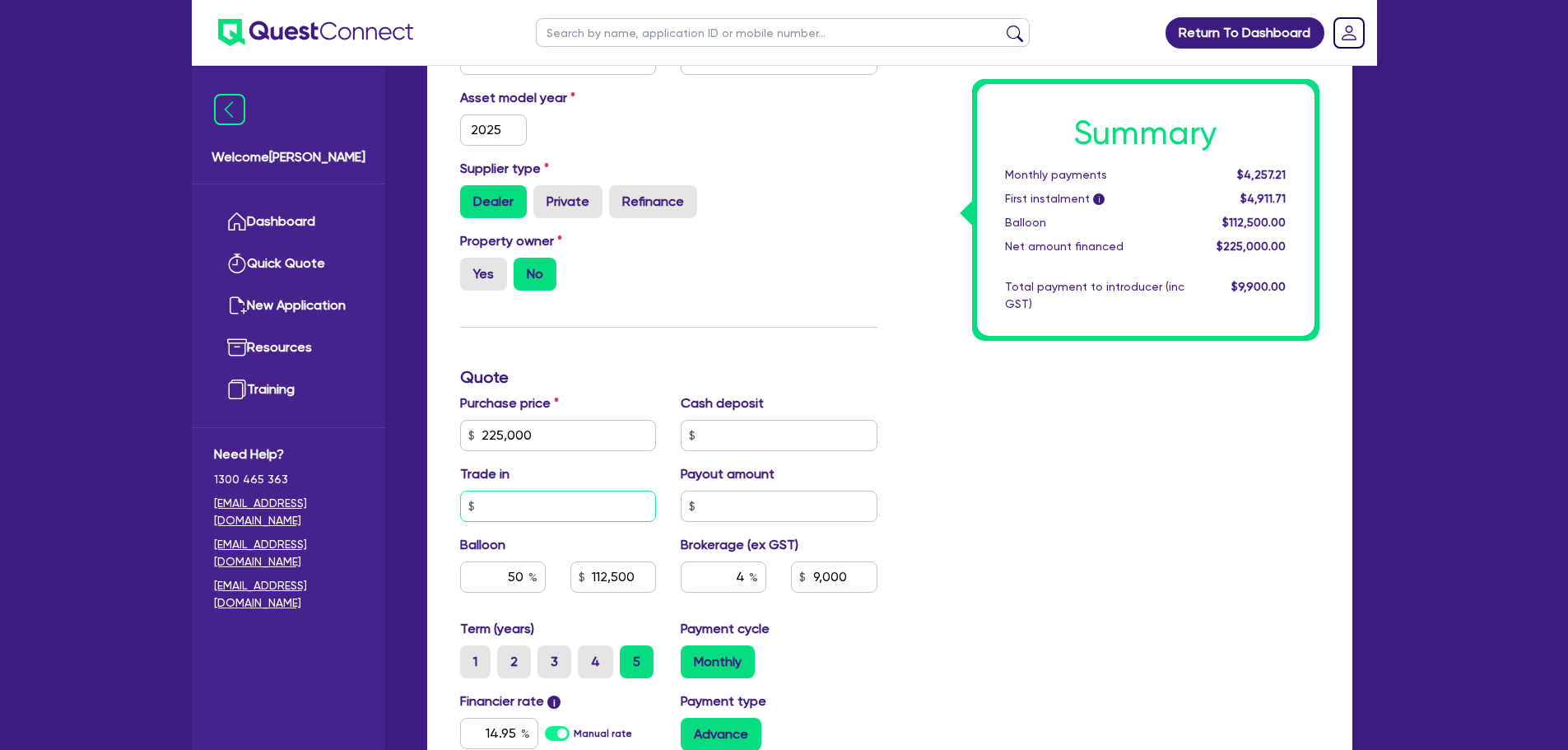
type input "9,000"
type input "117,000"
type input "112,500"
type input "9,000"
type input "112,500"
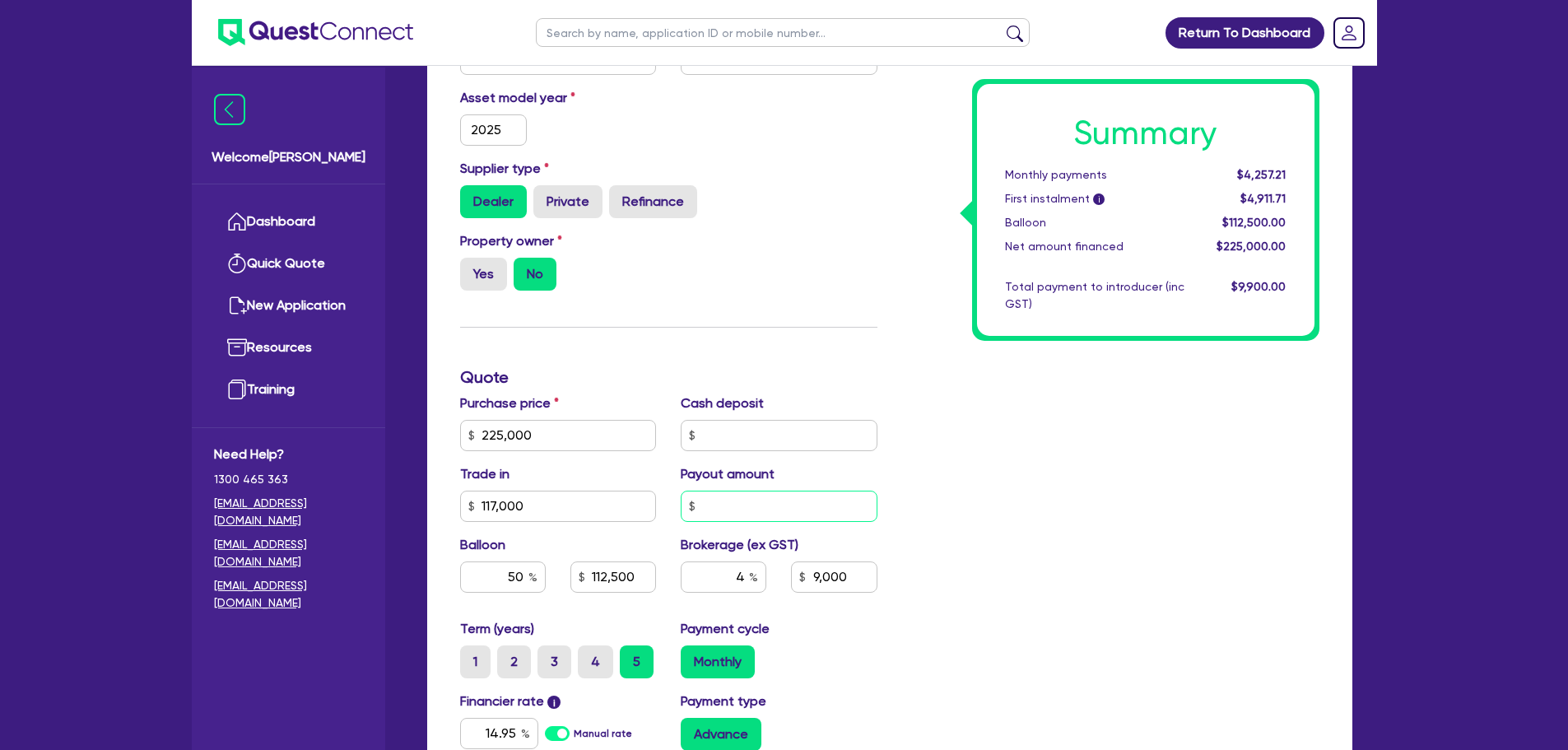
type input "4,320"
type input "112,500"
type input "4,320"
type input "112,500"
type input "4,320"
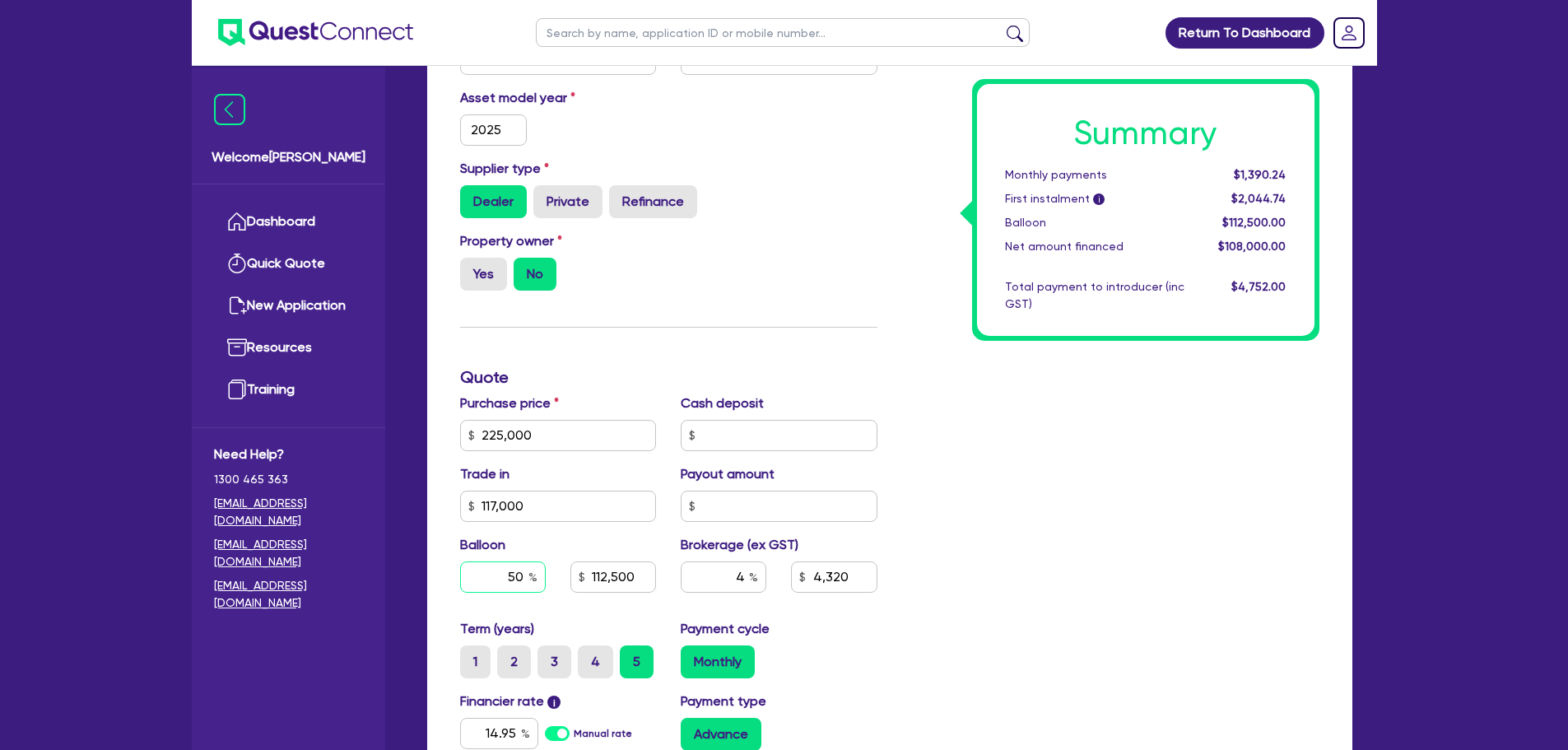
drag, startPoint x: 494, startPoint y: 556, endPoint x: 582, endPoint y: 557, distance: 88.0
click at [582, 561] on div "50 112,500" at bounding box center [558, 577] width 221 height 31
type input "40"
type input "112,500"
type input "4,320"
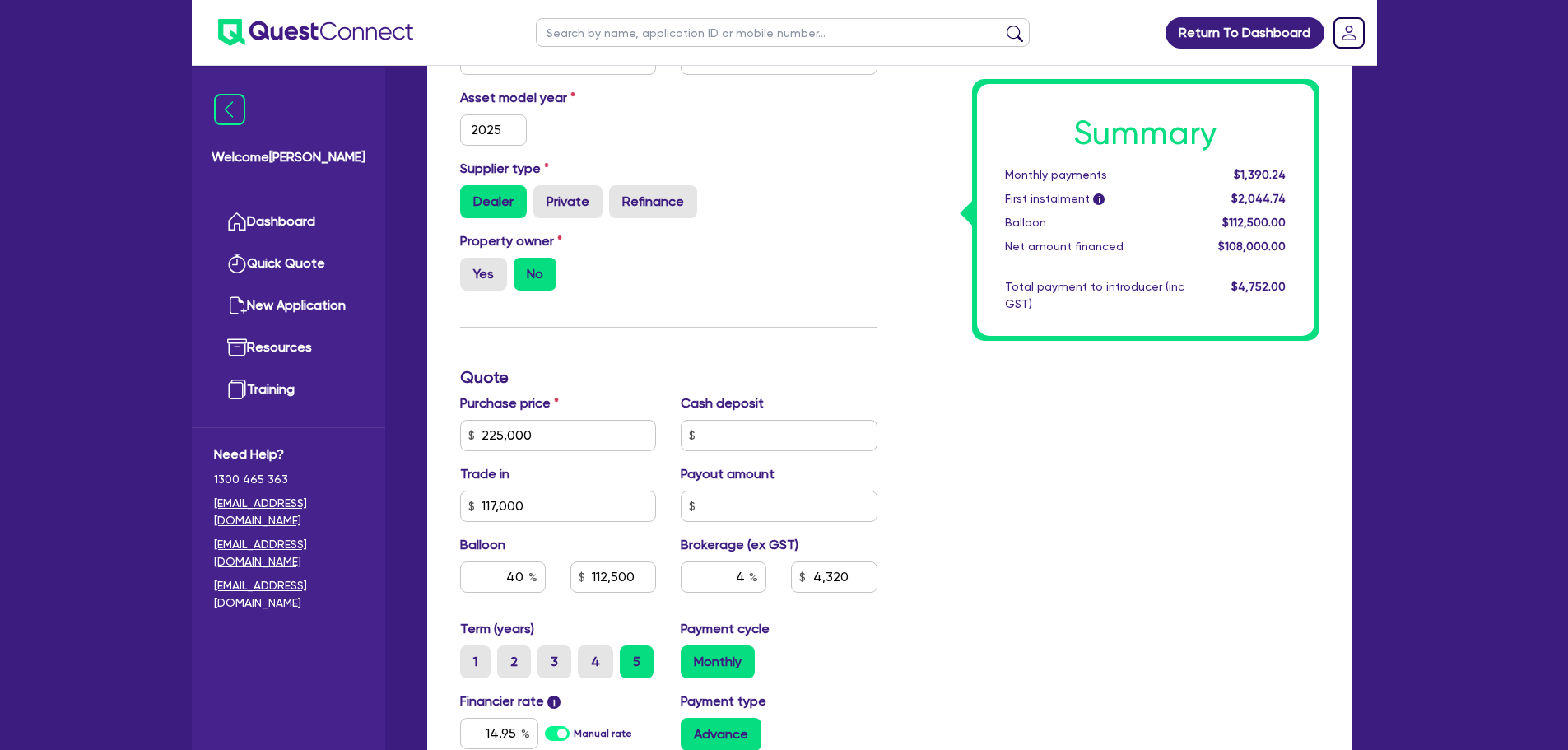
click at [951, 481] on div "Summary Monthly payments $1,390.24 First instalment i $2,044.74 Balloon $112,50…" at bounding box center [1111, 426] width 442 height 962
type input "90,000"
type input "4,320"
click at [918, 560] on div "Summary Monthly payments $1,641.48 First instalment i $2,295.98 Balloon $90,000…" at bounding box center [1111, 426] width 442 height 962
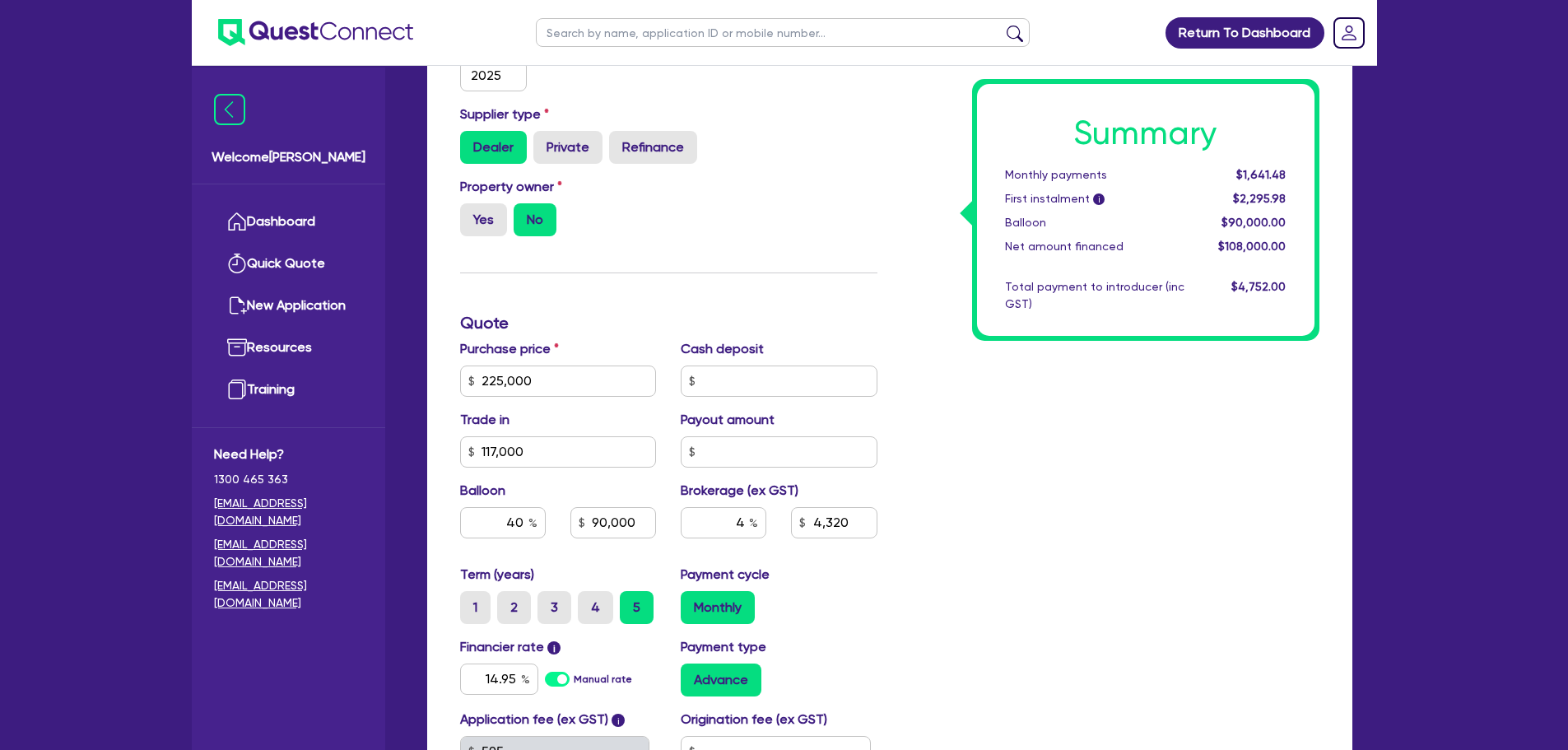
scroll to position [493, 0]
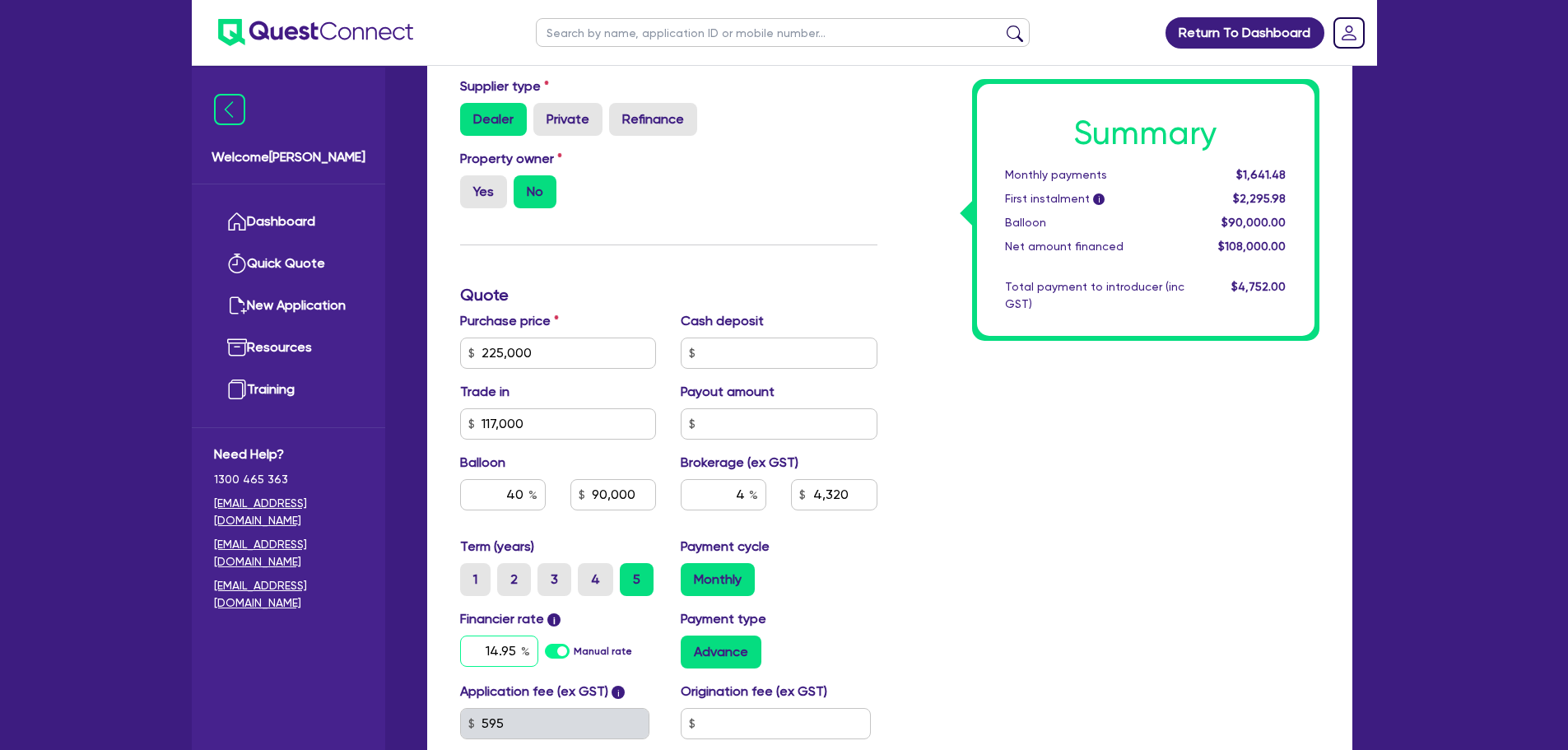
drag, startPoint x: 474, startPoint y: 625, endPoint x: 620, endPoint y: 636, distance: 146.4
click at [620, 636] on div "14.95 Manual rate" at bounding box center [558, 652] width 197 height 31
type input "17.95"
type input "90,000"
type input "4,320"
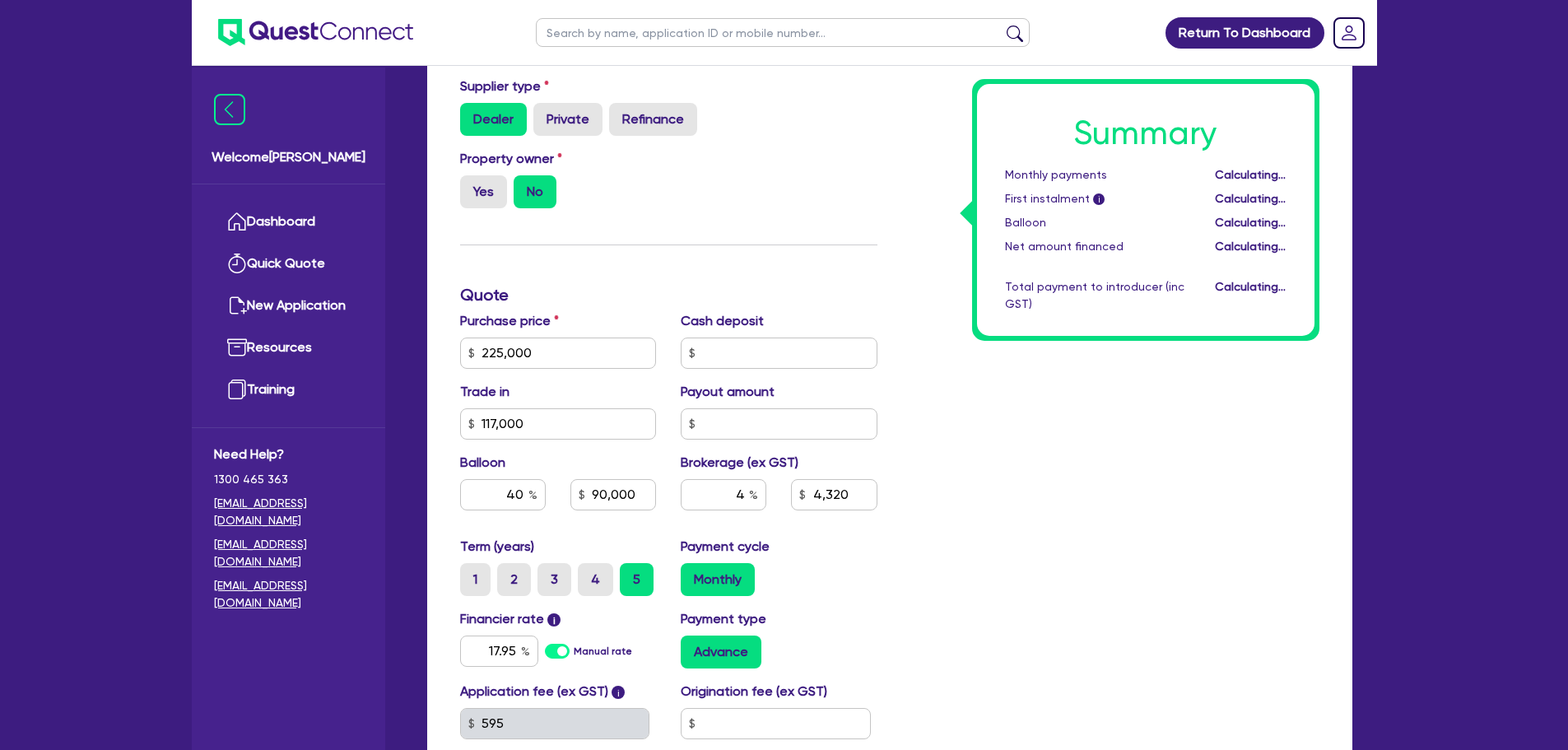
click at [899, 519] on div "Summary Monthly payments Calculating... First instalment i Calculating... Ballo…" at bounding box center [1111, 343] width 442 height 962
type input "90,000"
type input "4,320"
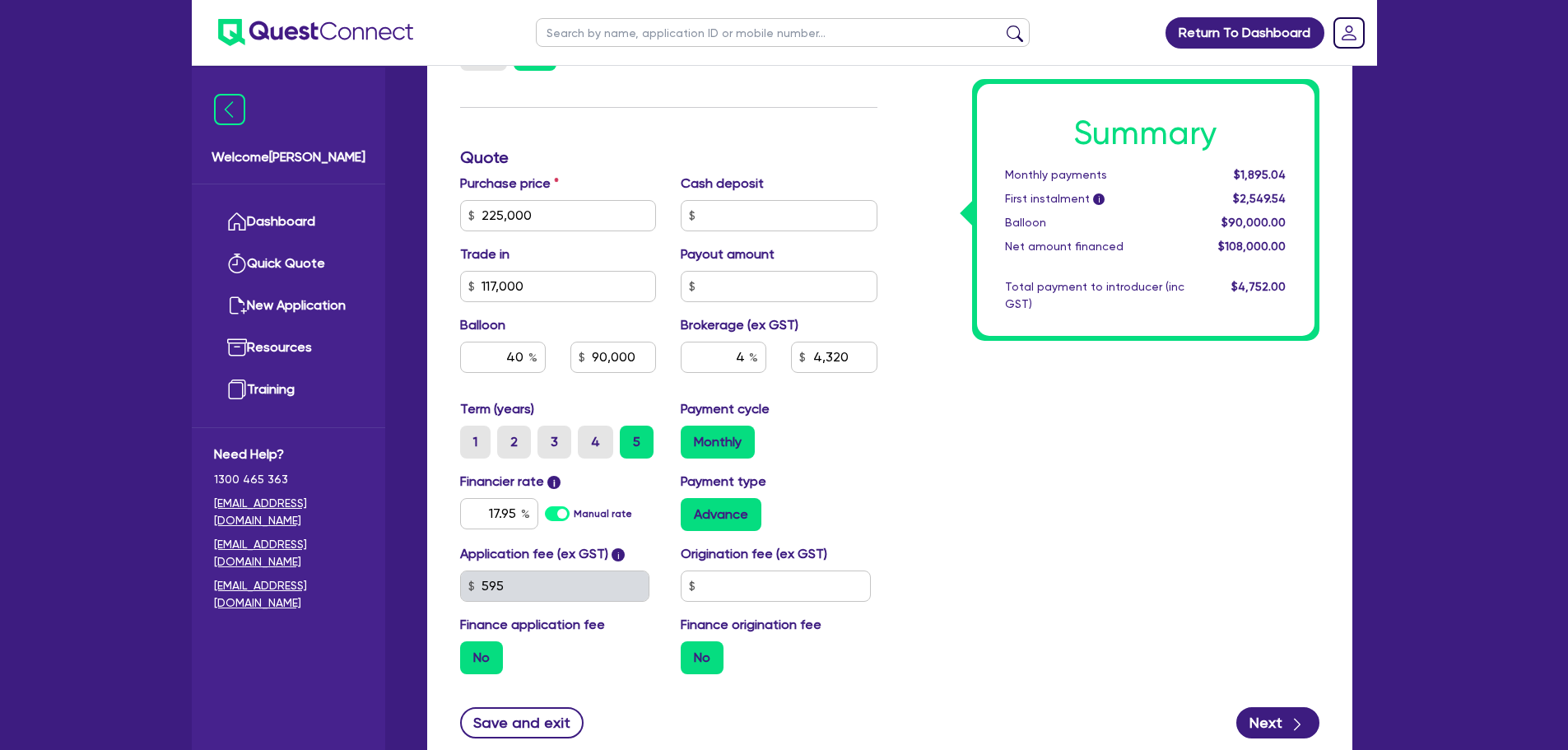
scroll to position [659, 0]
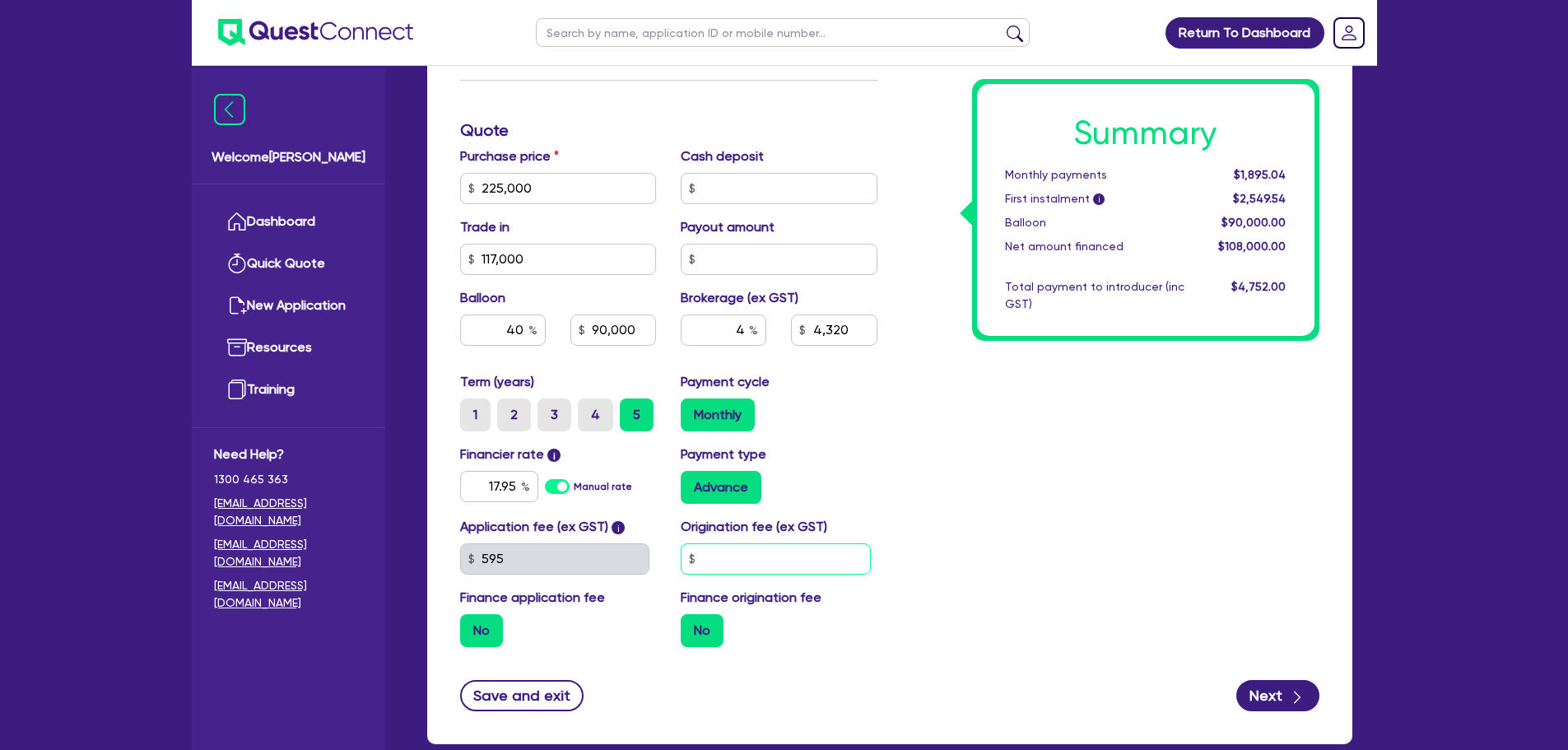
click at [792, 545] on input "text" at bounding box center [776, 559] width 190 height 31
type input "0"
type input "90,000"
type input "4,320"
click at [1031, 539] on div "Summary Monthly payments $1,895.04 First instalment i $2,549.54 Balloon $90,000…" at bounding box center [1111, 179] width 442 height 962
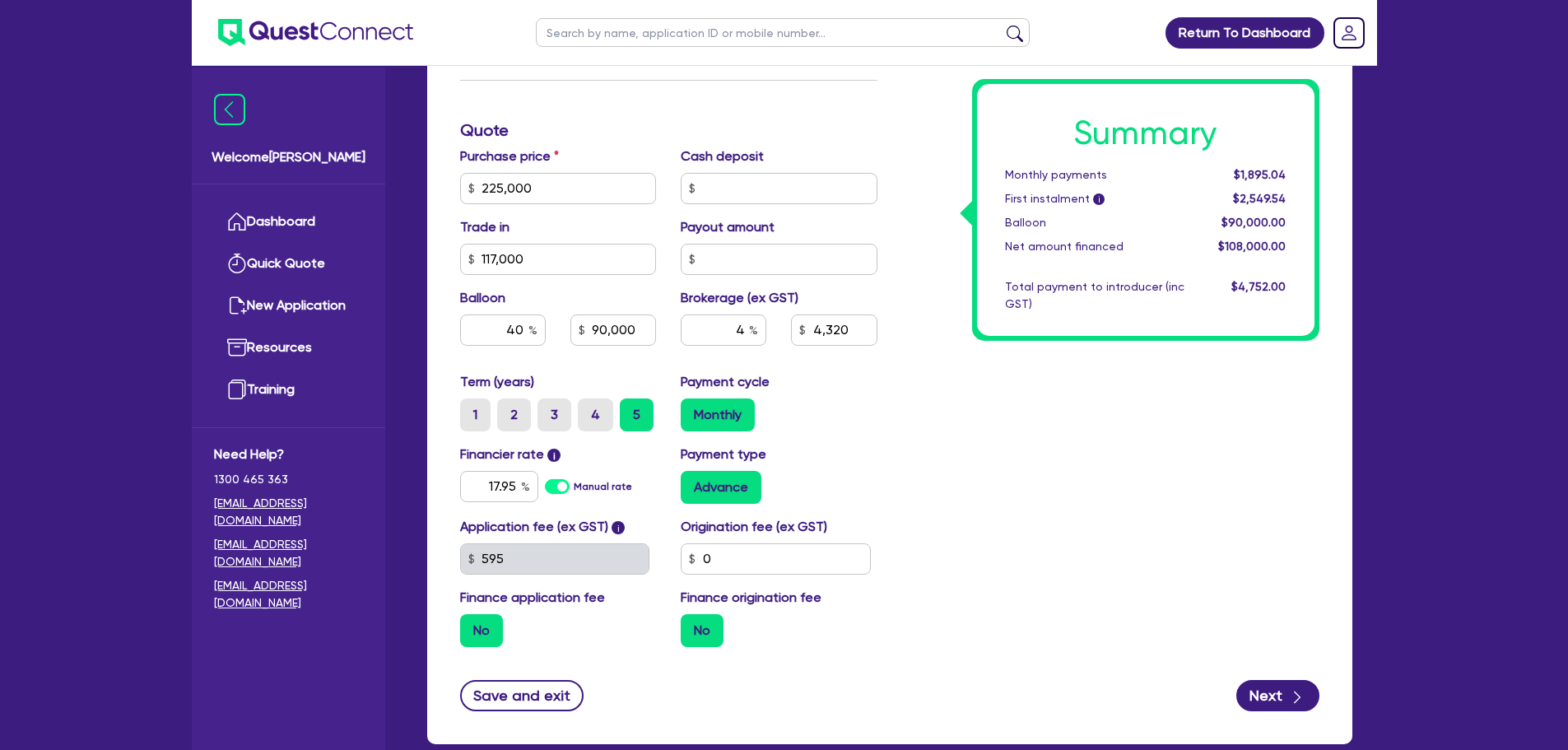
type input "90,000"
type input "4,320"
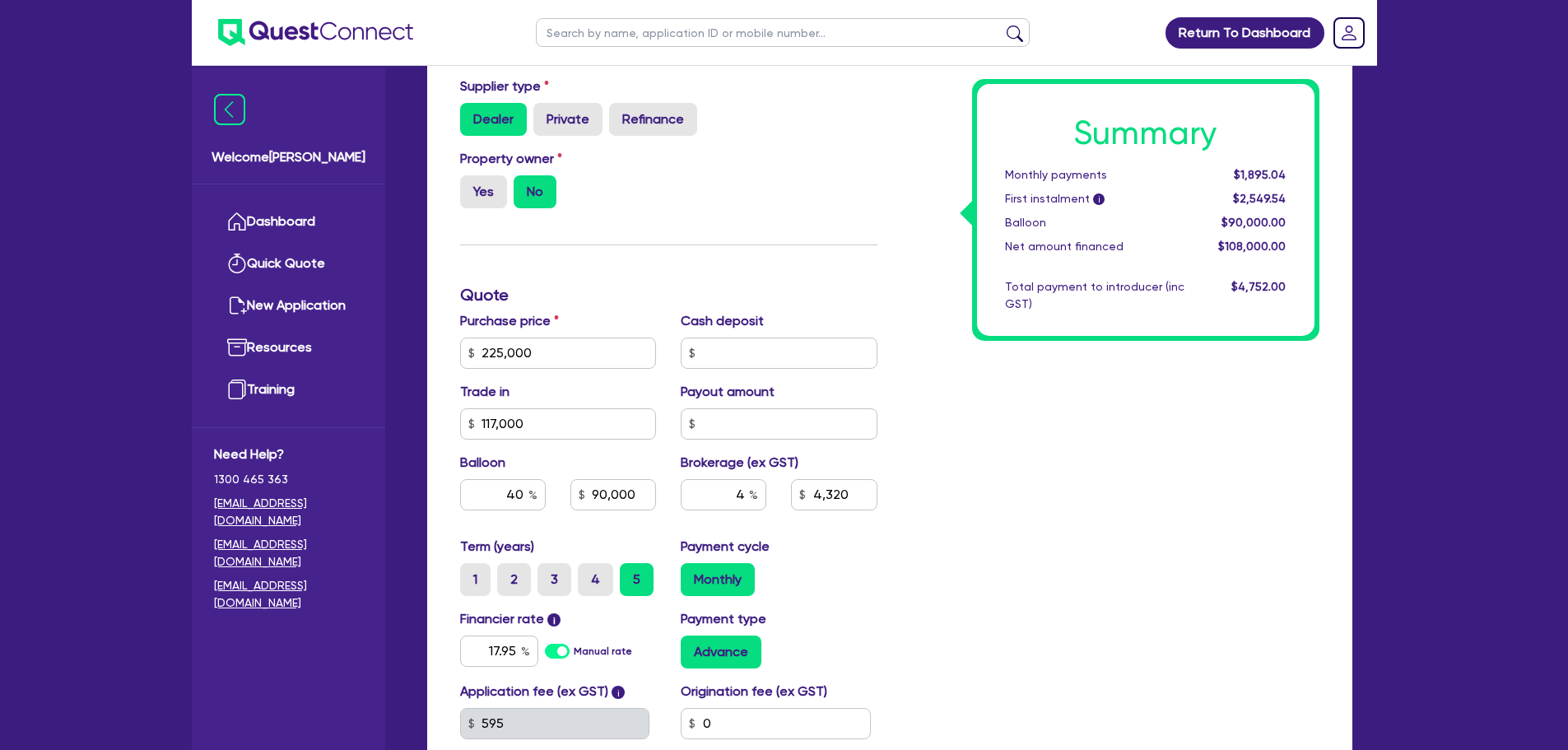
scroll to position [0, 0]
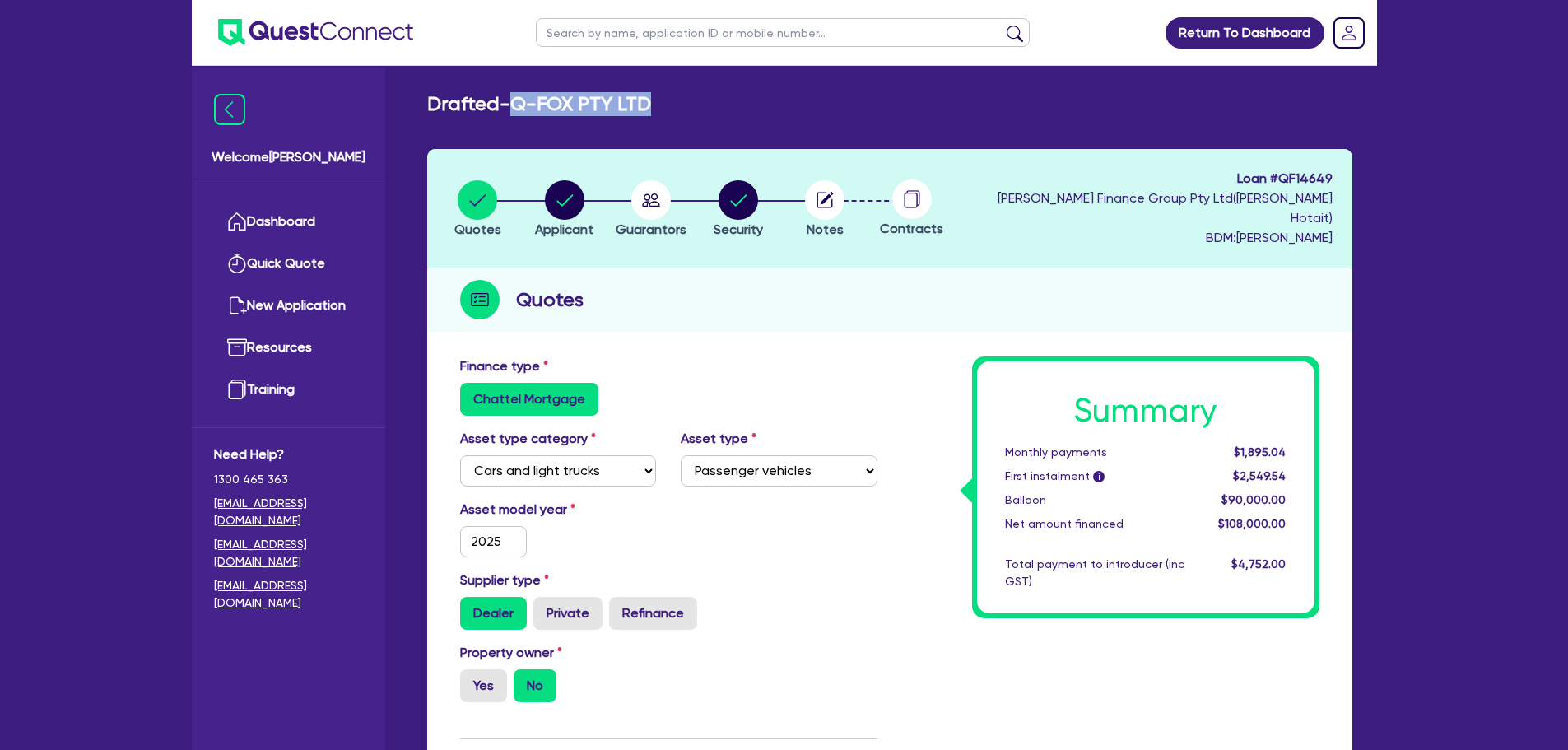
drag, startPoint x: 521, startPoint y: 108, endPoint x: 715, endPoint y: 106, distance: 194.0
click at [715, 106] on div "Drafted - Q-FOX PTY LTD" at bounding box center [890, 104] width 950 height 24
copy h2 "Q-FOX PTY LTD"
click at [848, 382] on div "Chattel Mortgage" at bounding box center [668, 398] width 418 height 32
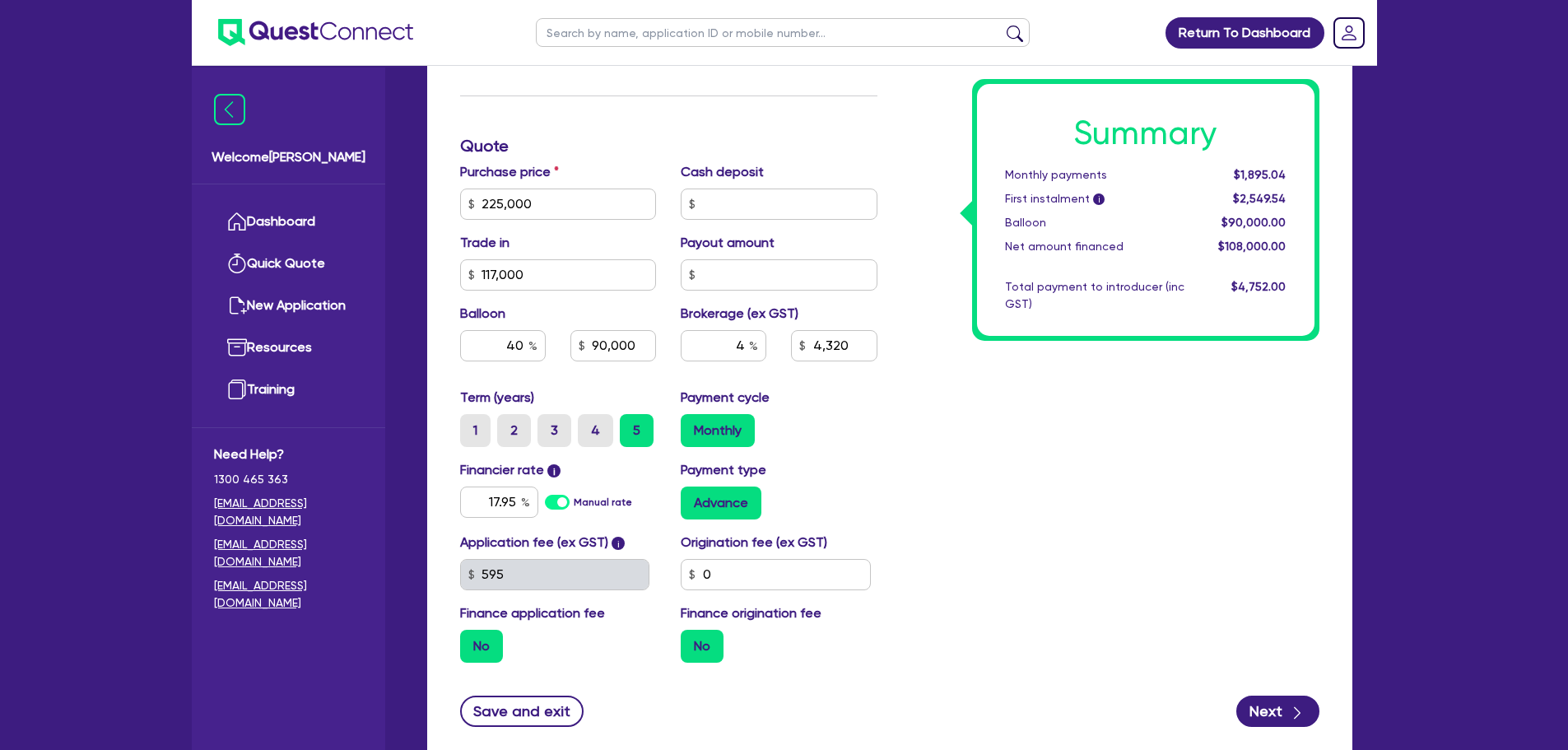
scroll to position [733, 0]
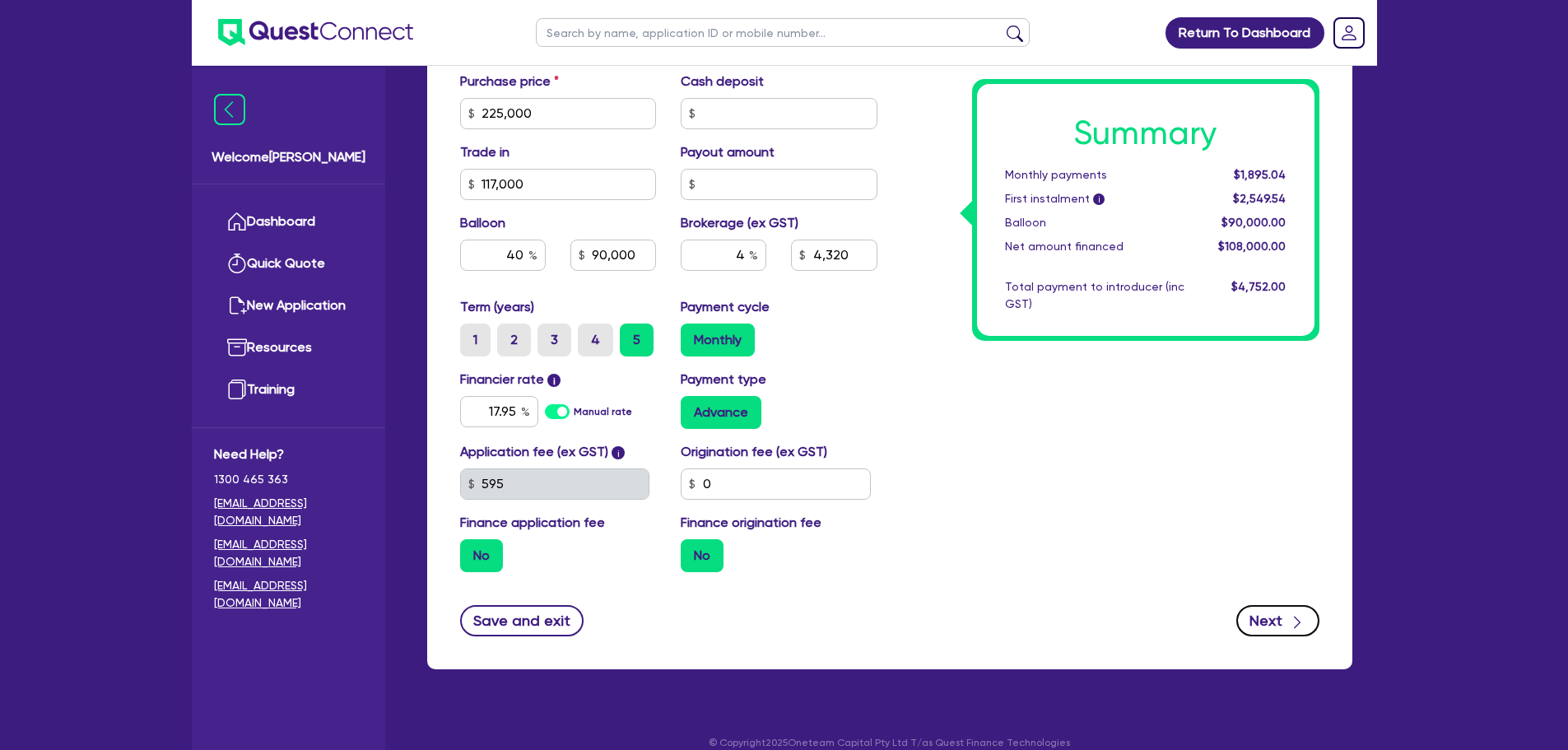
click at [1269, 610] on button "Next" at bounding box center [1278, 621] width 84 height 31
type input "90,000"
type input "4,320"
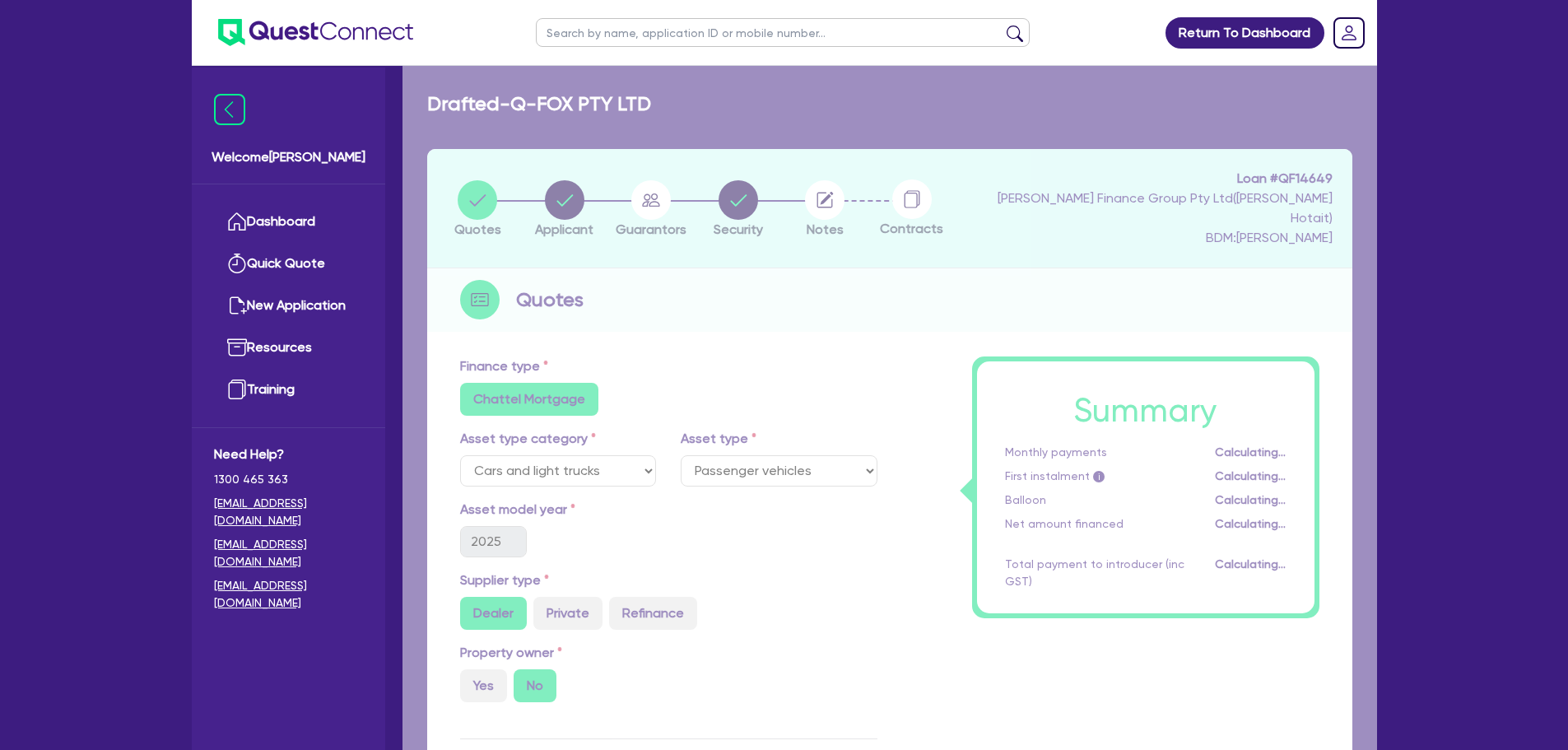
select select "COMPANY"
select select "RENTAL_REAL_ESTATE"
select select "MOTOR_VEHICLES"
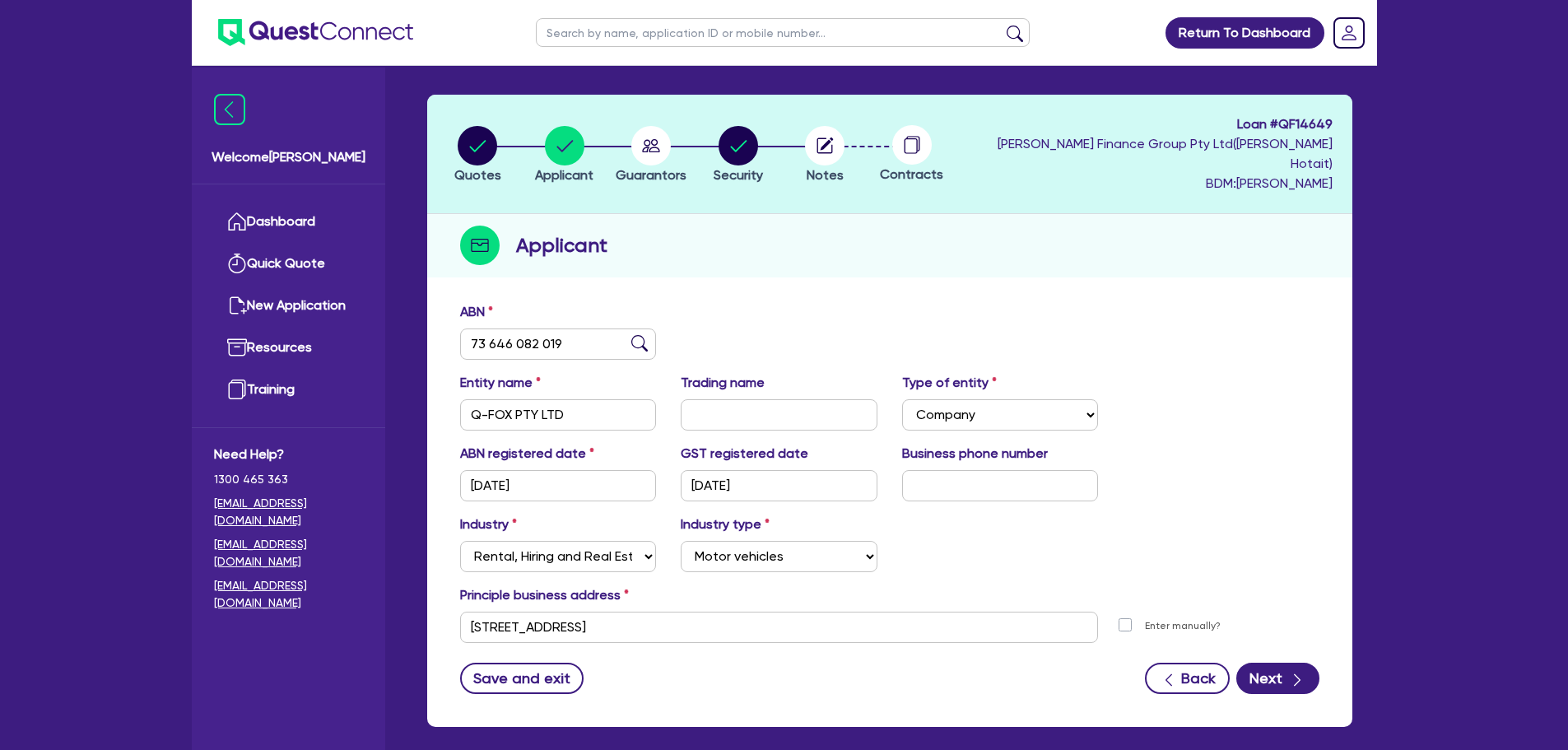
scroll to position [112, 0]
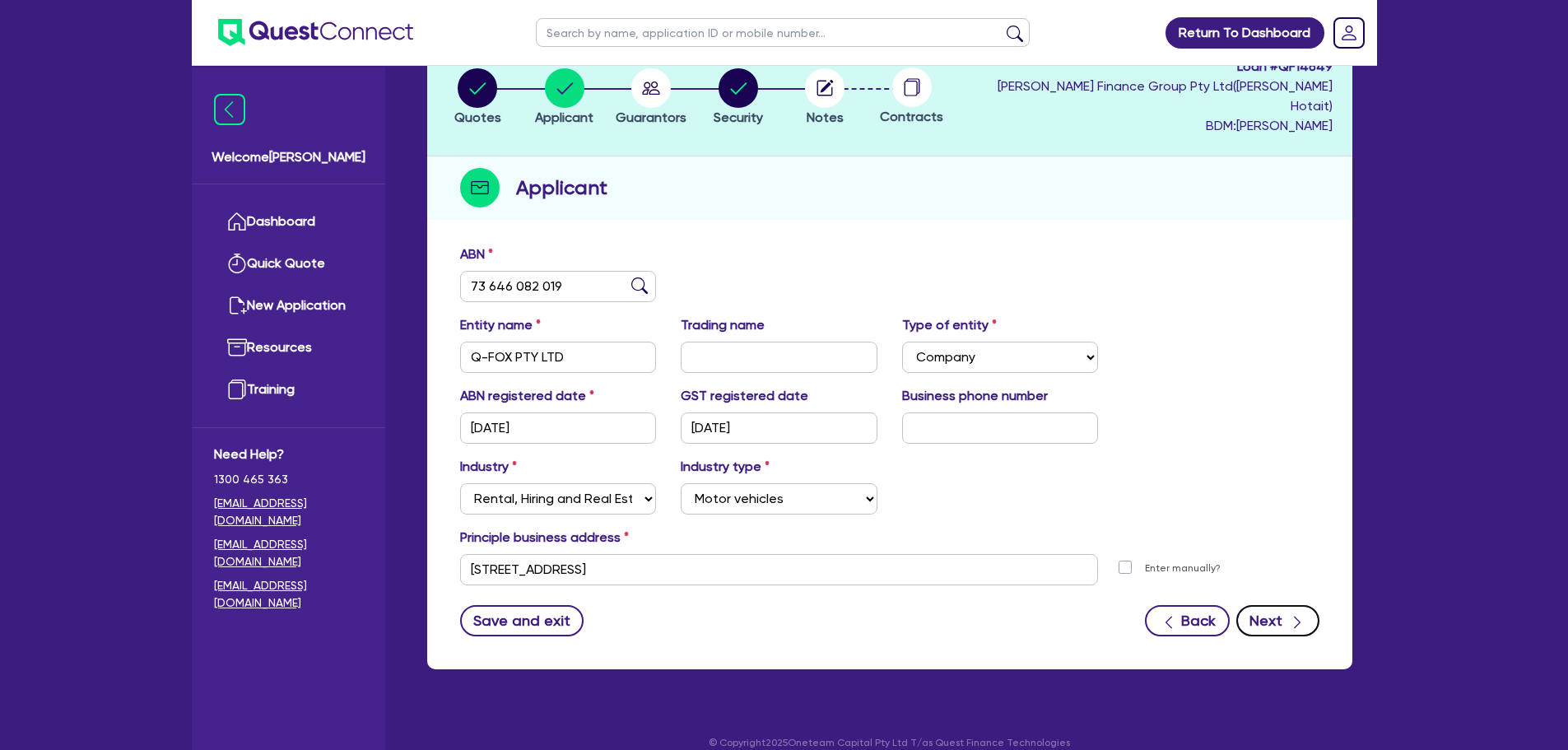
click at [1276, 608] on button "Next" at bounding box center [1278, 621] width 84 height 31
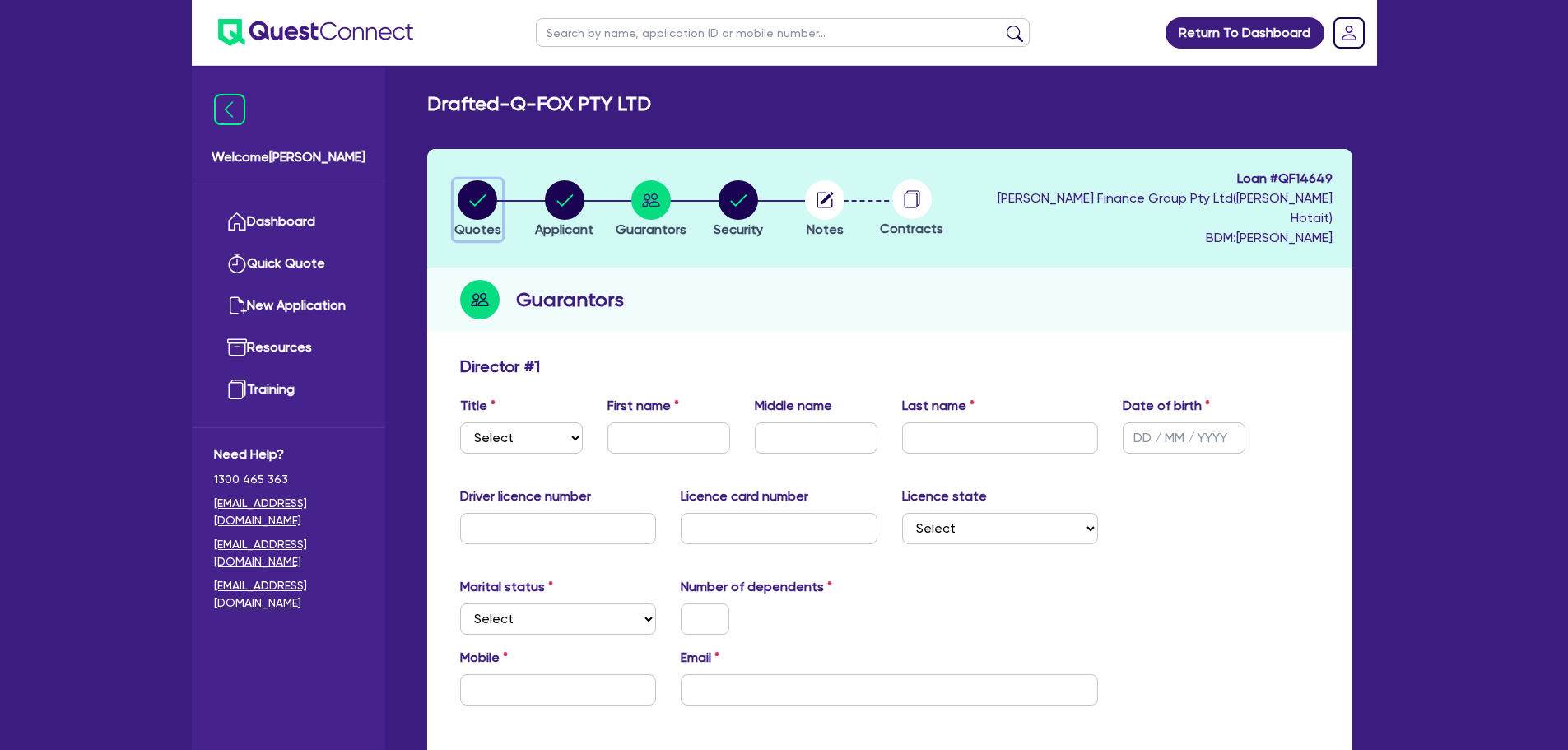
click at [477, 194] on circle "button" at bounding box center [478, 200] width 39 height 39
select select "CARS_AND_LIGHT_TRUCKS"
select select "PASSENGER_VEHICLES"
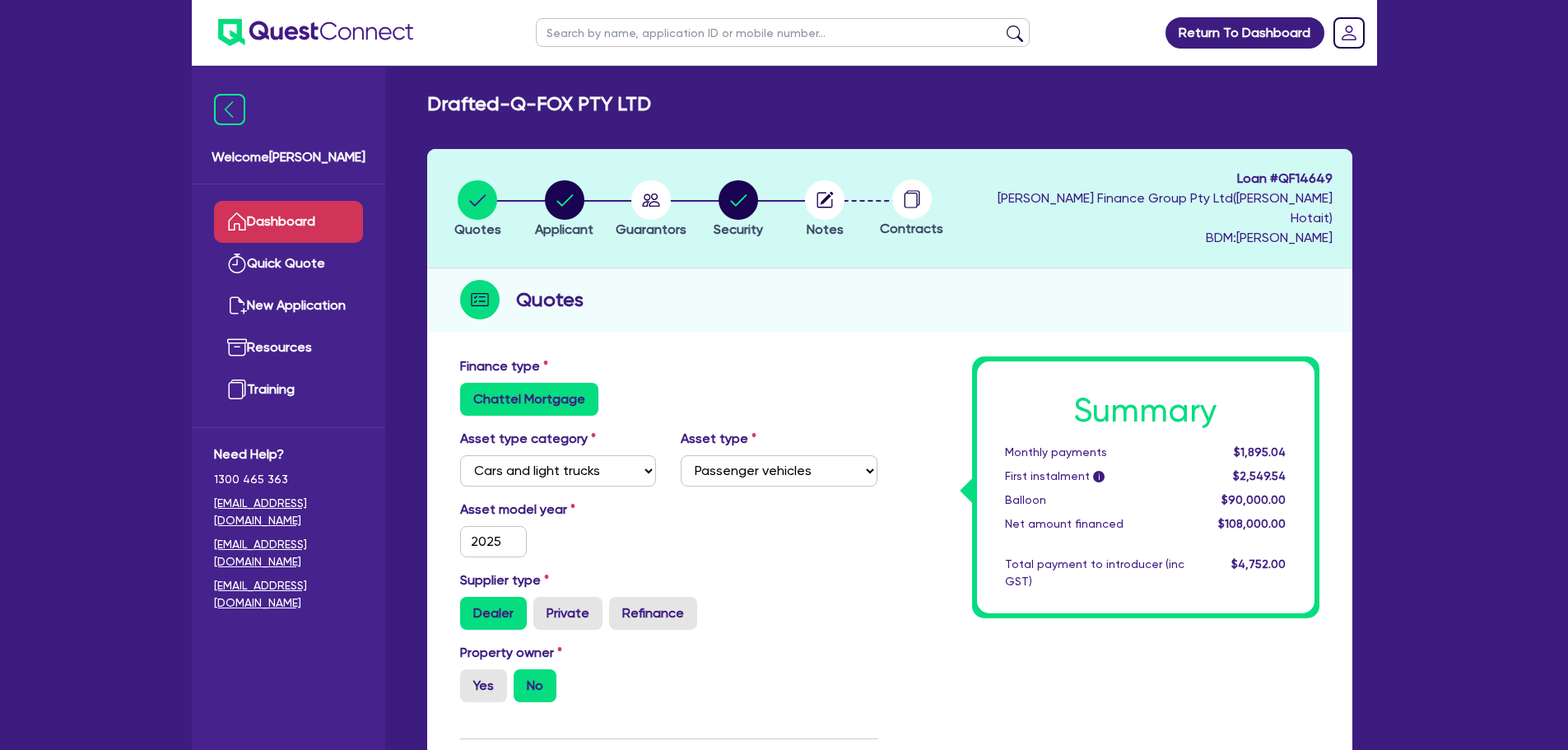
click at [275, 217] on link "Dashboard" at bounding box center [289, 221] width 149 height 42
